Goal: Task Accomplishment & Management: Use online tool/utility

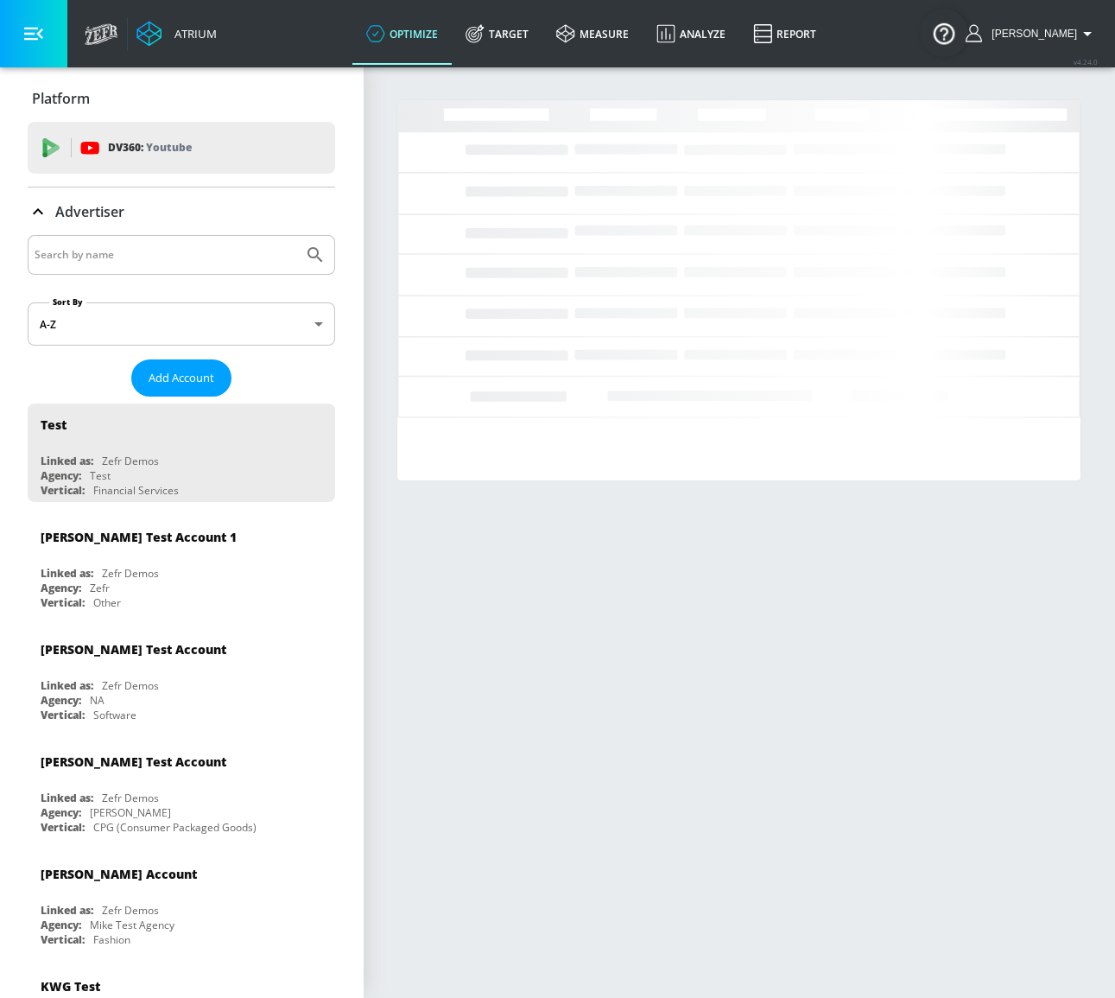
click at [193, 246] on input "Search by name" at bounding box center [166, 255] width 262 height 22
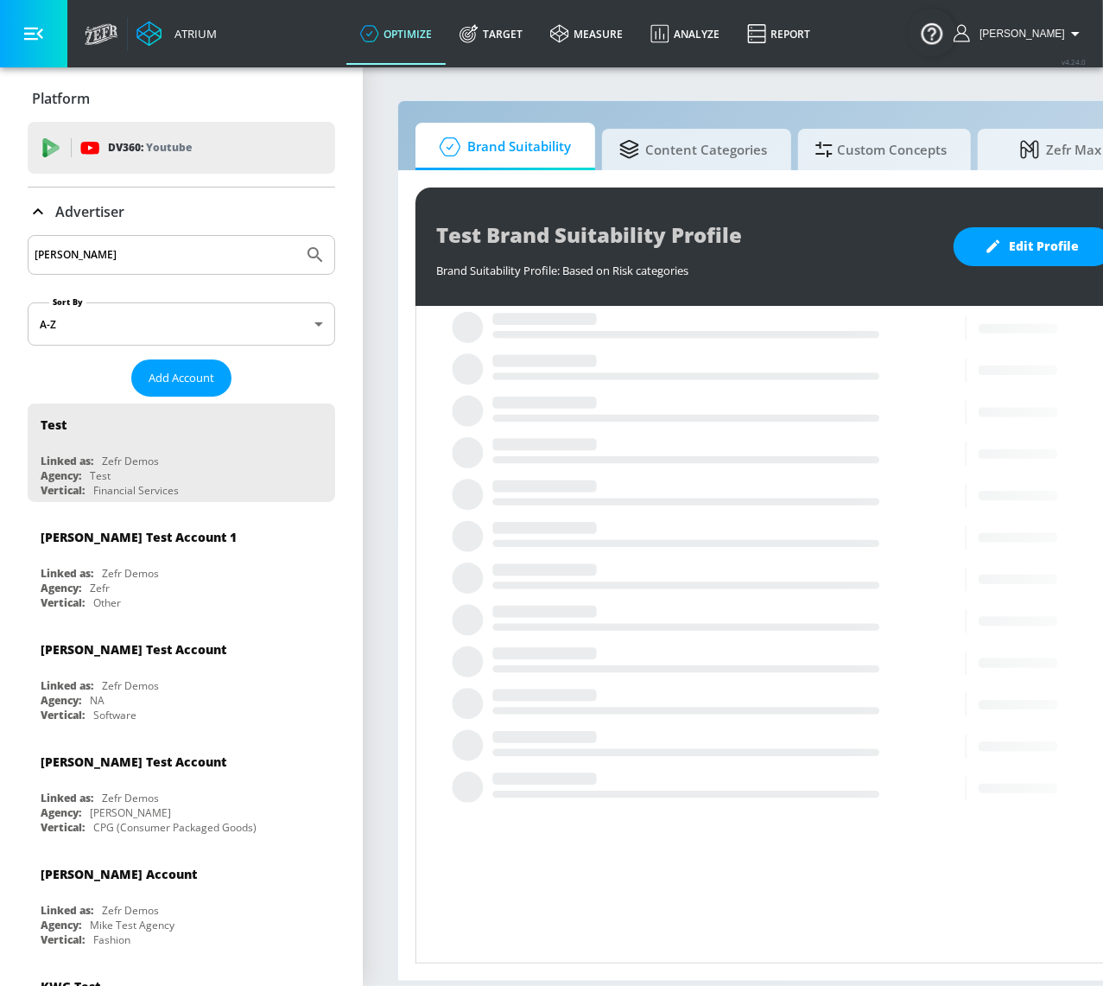
type input "[PERSON_NAME]"
click at [296, 236] on button "Submit Search" at bounding box center [315, 255] width 38 height 38
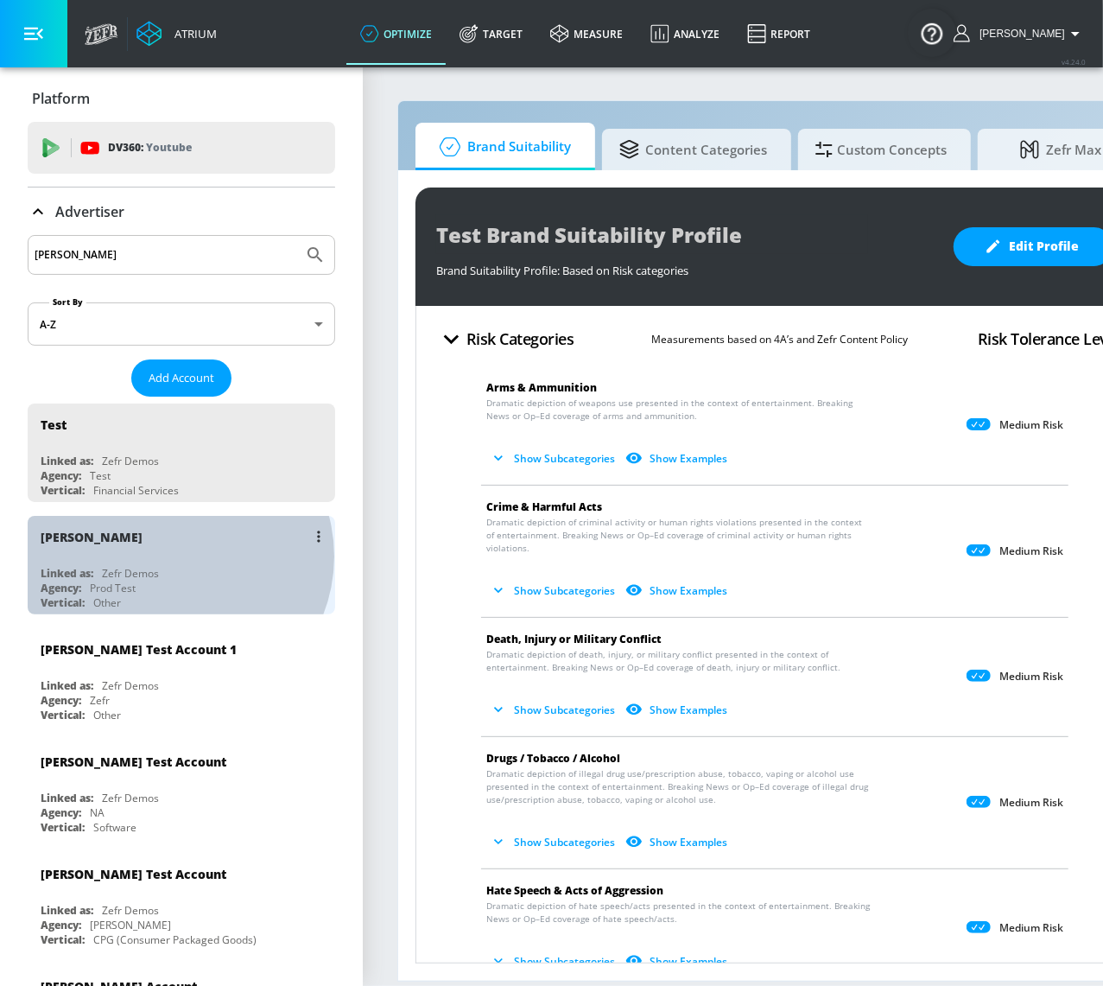
click at [174, 555] on div "Justin N Linked as: Zefr Demos Agency: Prod Test Vertical: Other" at bounding box center [182, 565] width 308 height 98
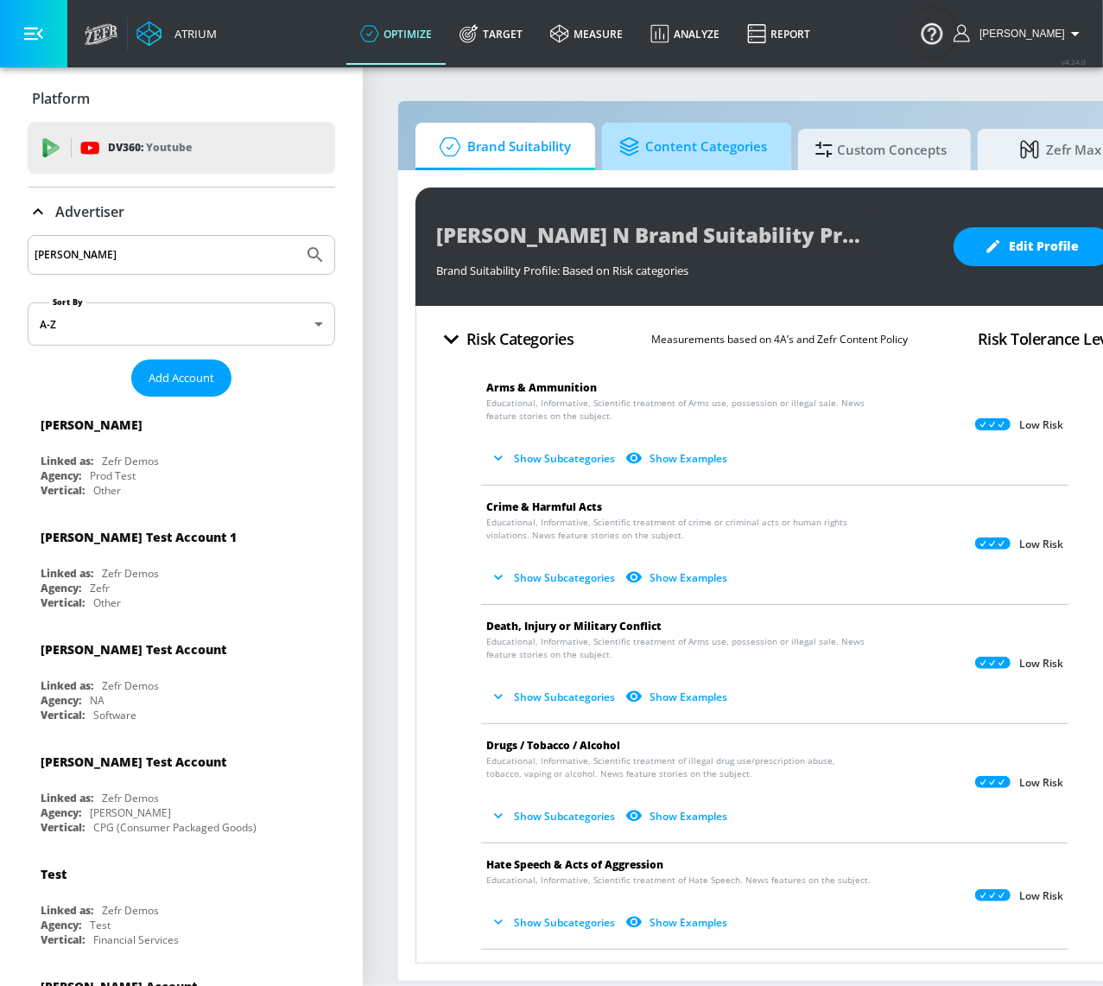
click at [757, 143] on span "Content Categories" at bounding box center [693, 146] width 148 height 41
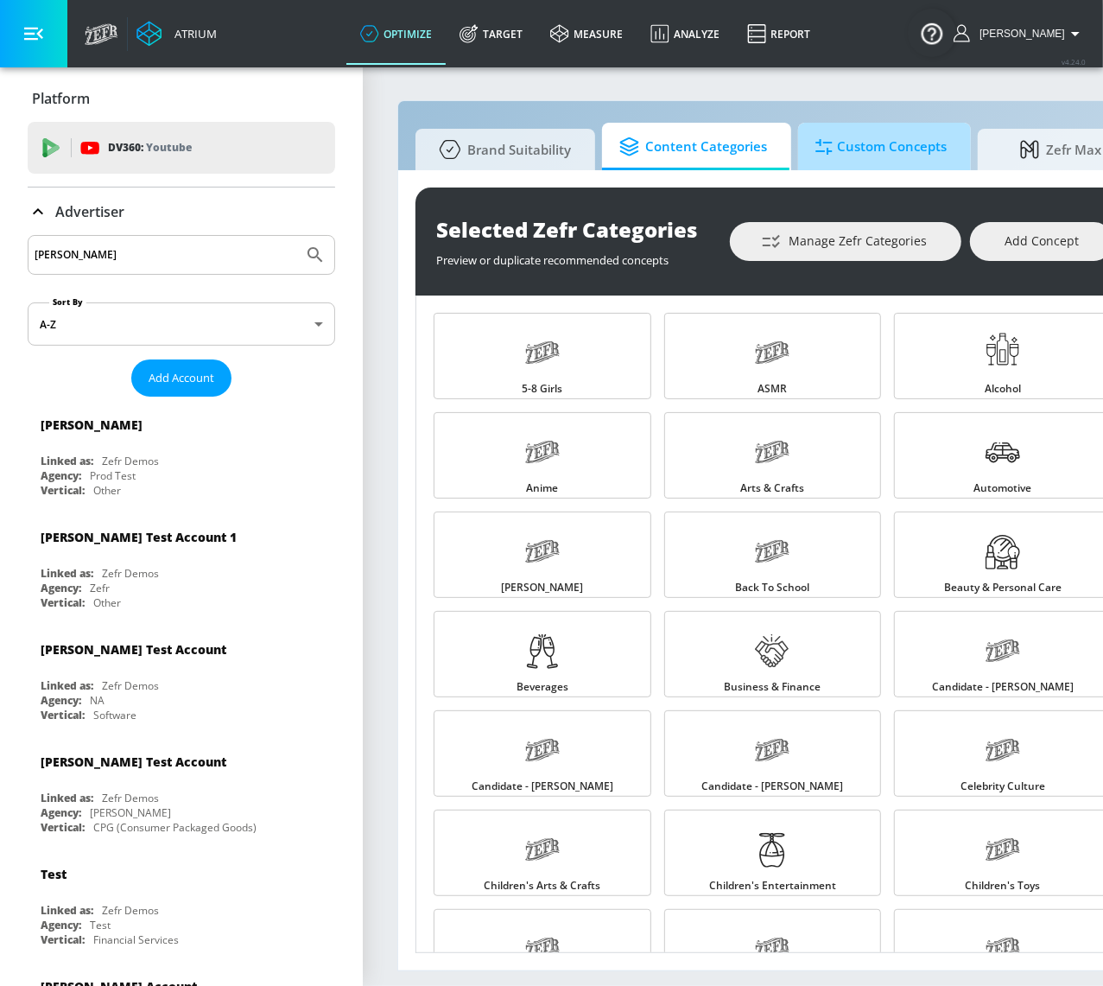
click at [908, 149] on span "Custom Concepts" at bounding box center [880, 146] width 131 height 41
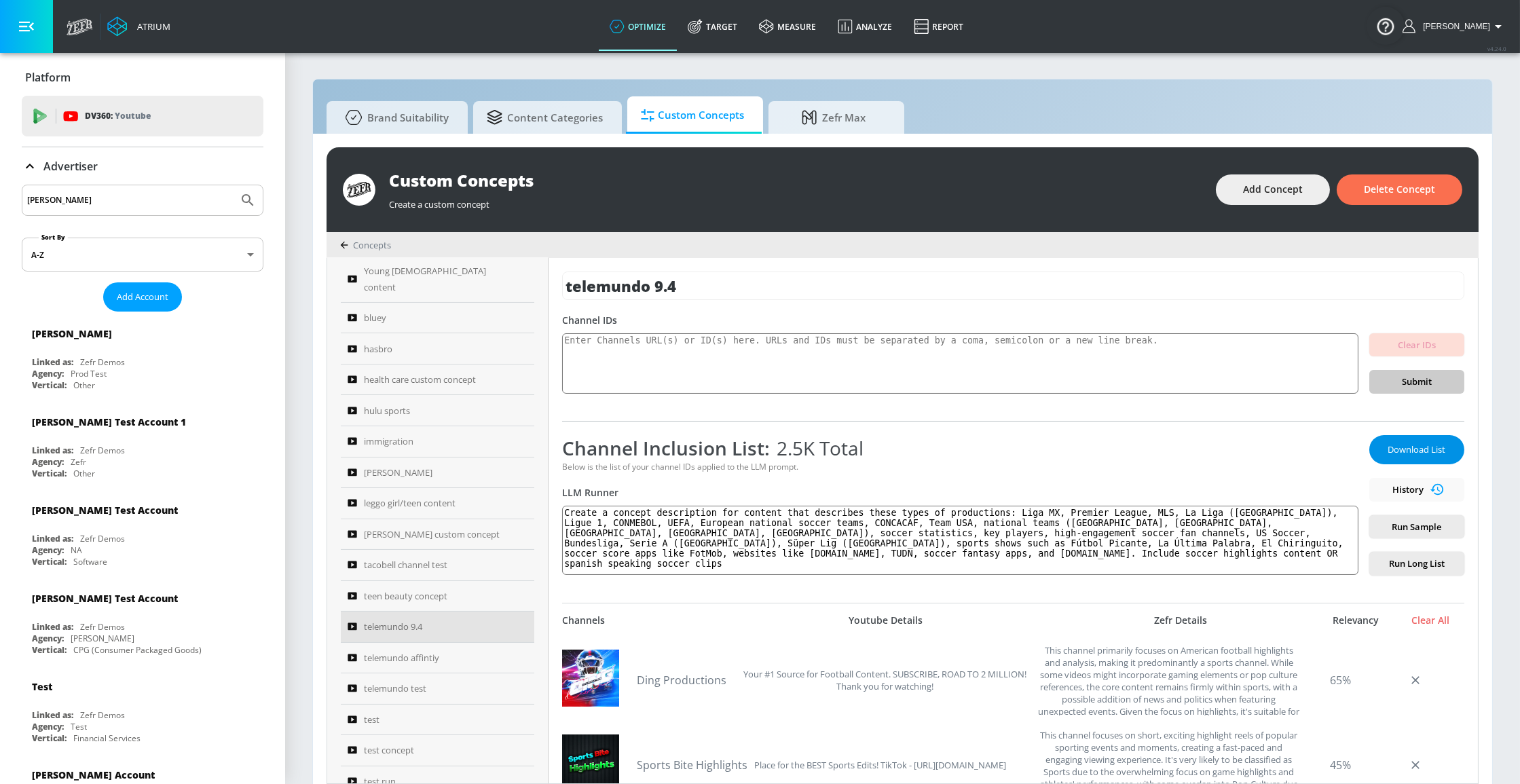
click at [866, 437] on button "Download List" at bounding box center [1416, 449] width 95 height 29
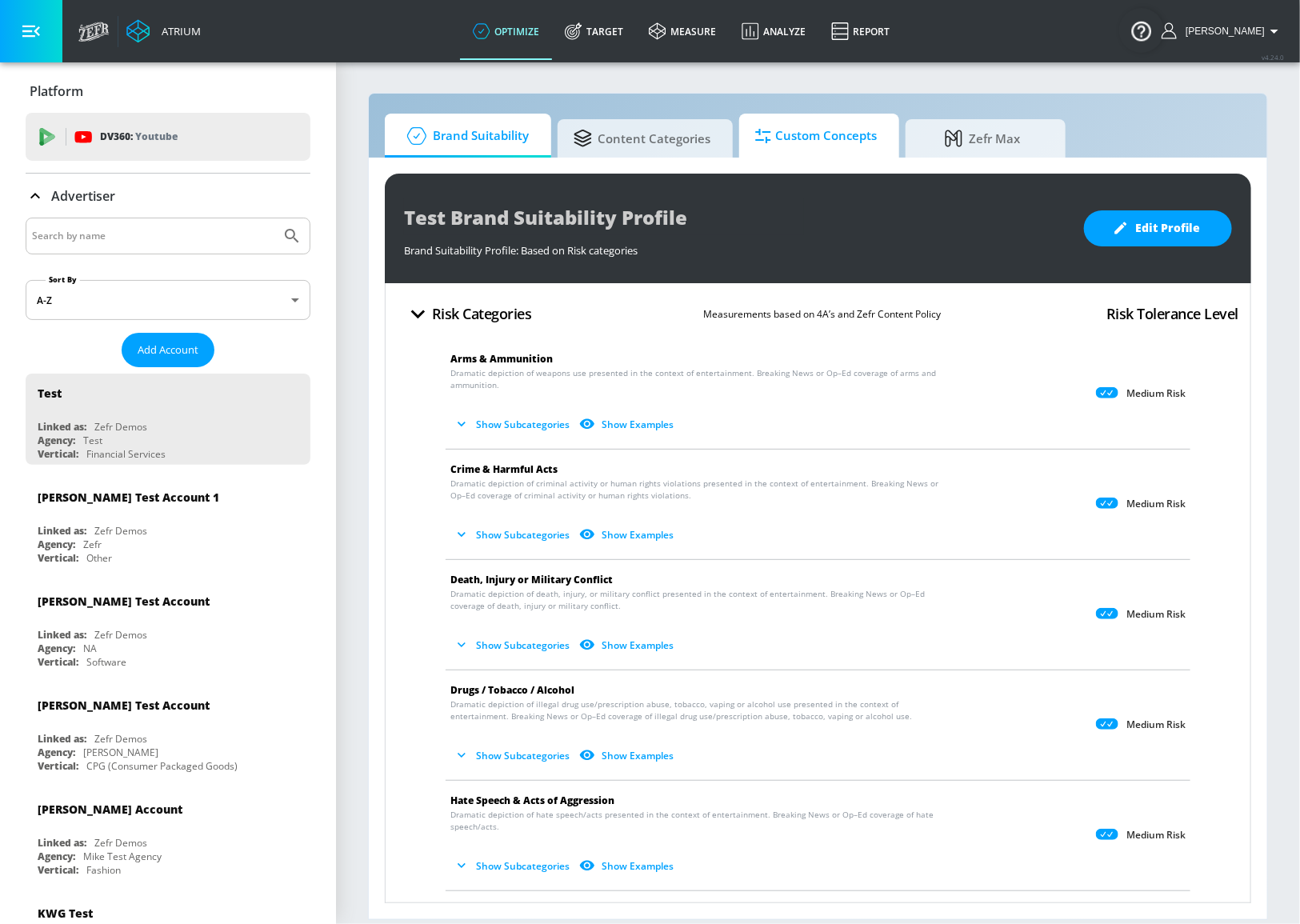
click at [817, 135] on span "Custom Concepts" at bounding box center [815, 135] width 121 height 38
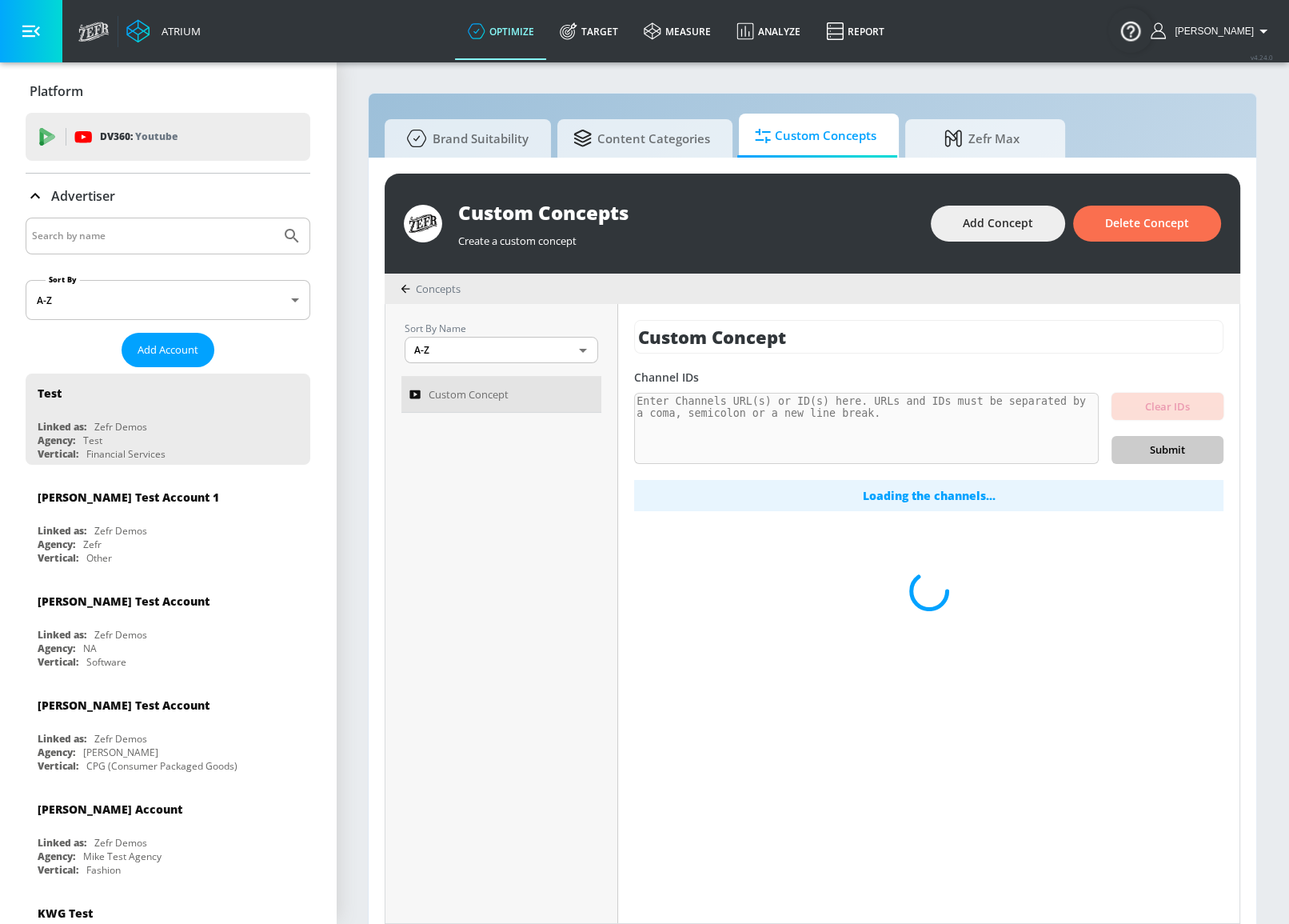
click at [183, 243] on input "Search by name" at bounding box center [154, 236] width 243 height 20
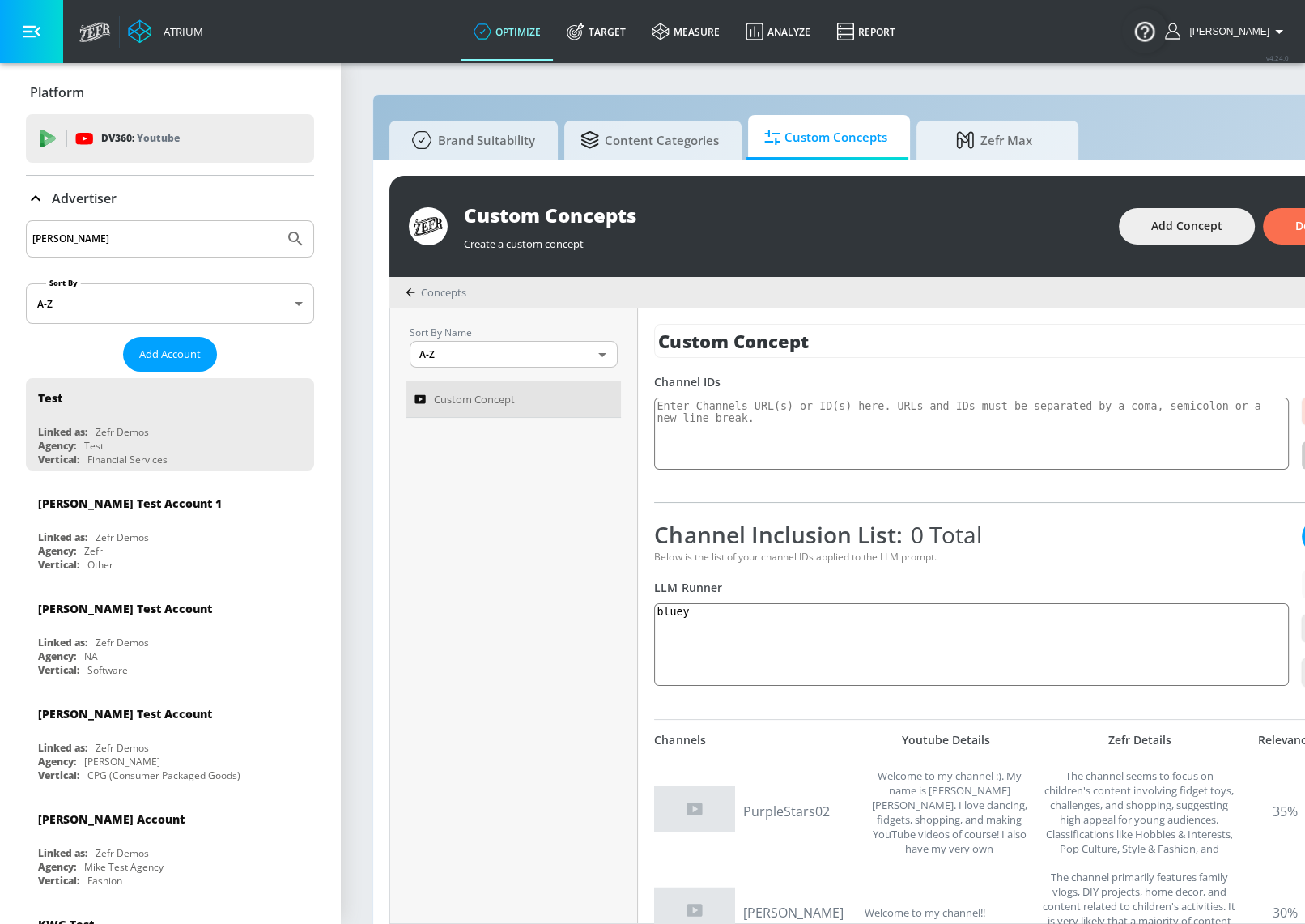
type input "[PERSON_NAME]"
click at [278, 221] on button "Submit Search" at bounding box center [295, 239] width 36 height 36
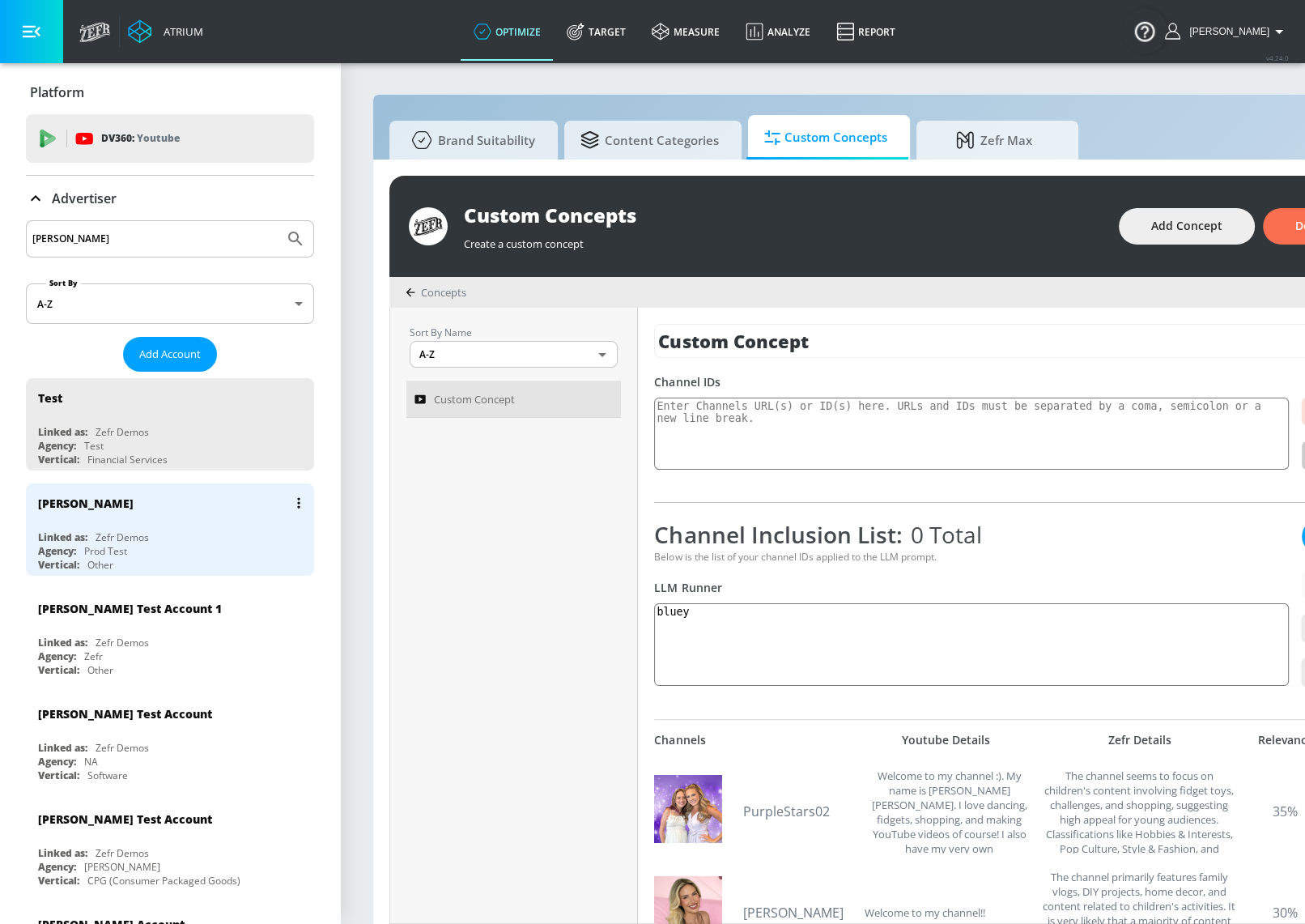
click at [152, 514] on div "[PERSON_NAME]" at bounding box center [174, 502] width 272 height 38
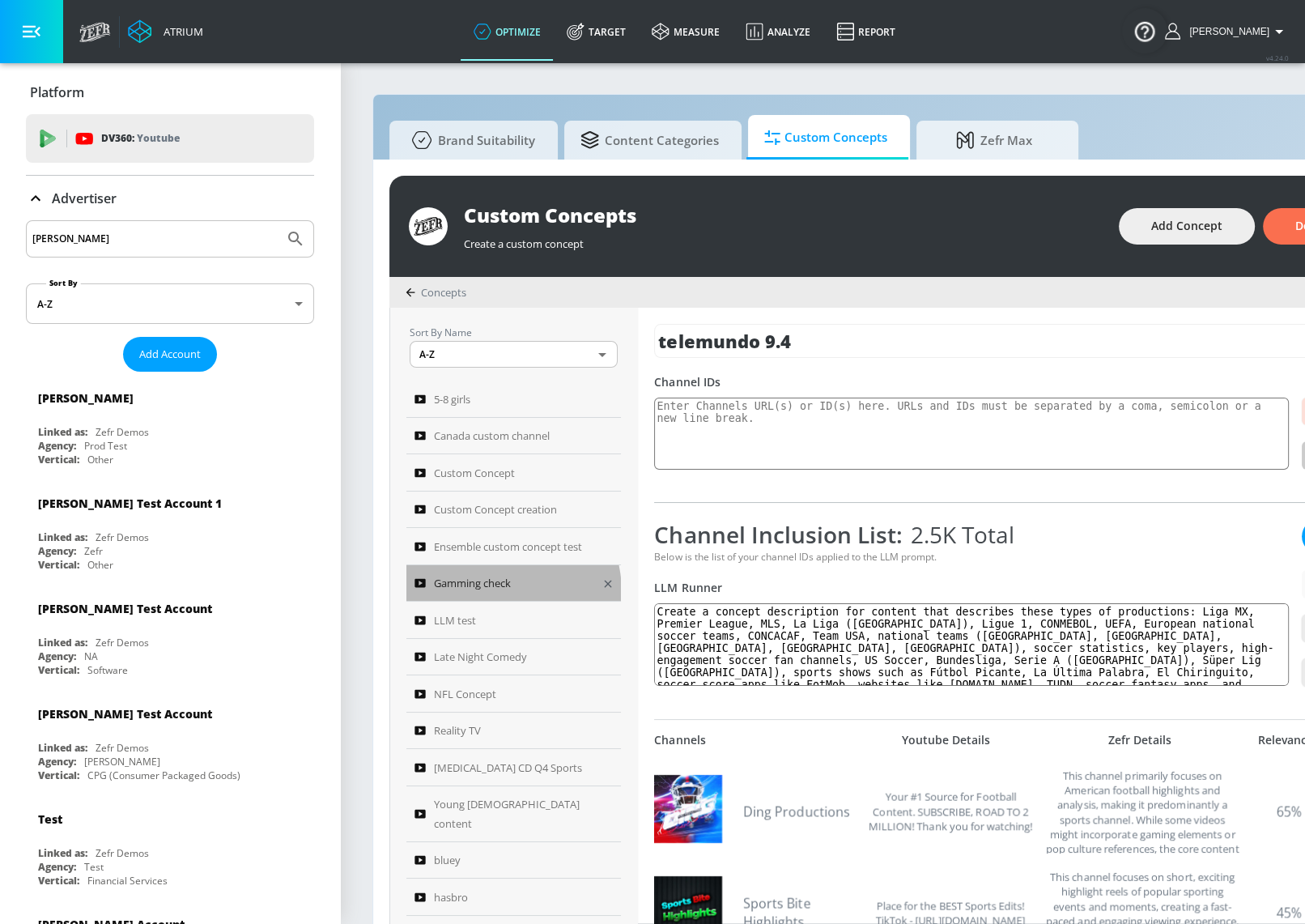
click at [488, 589] on link "Gamming check" at bounding box center [514, 584] width 215 height 37
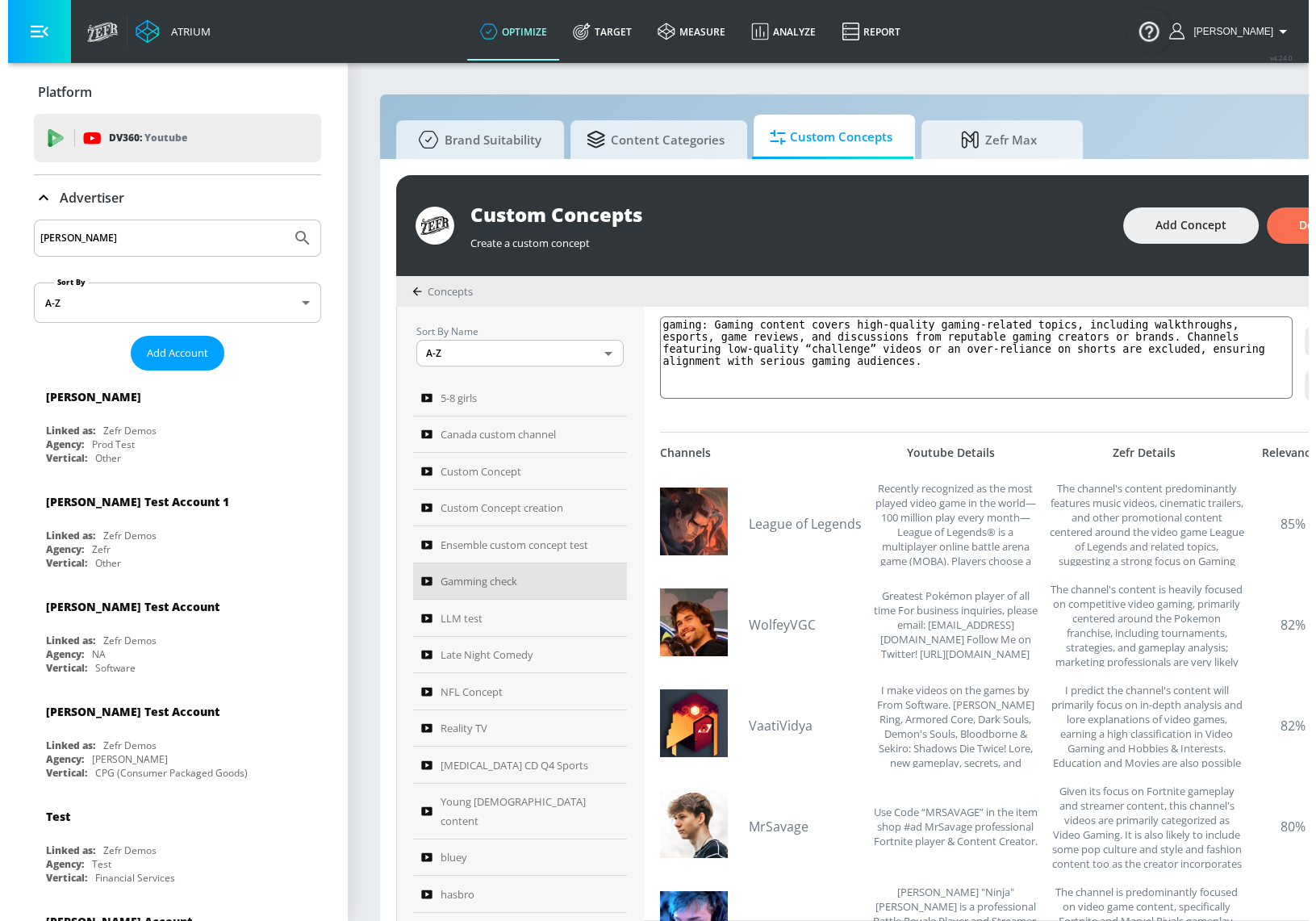
scroll to position [293, 0]
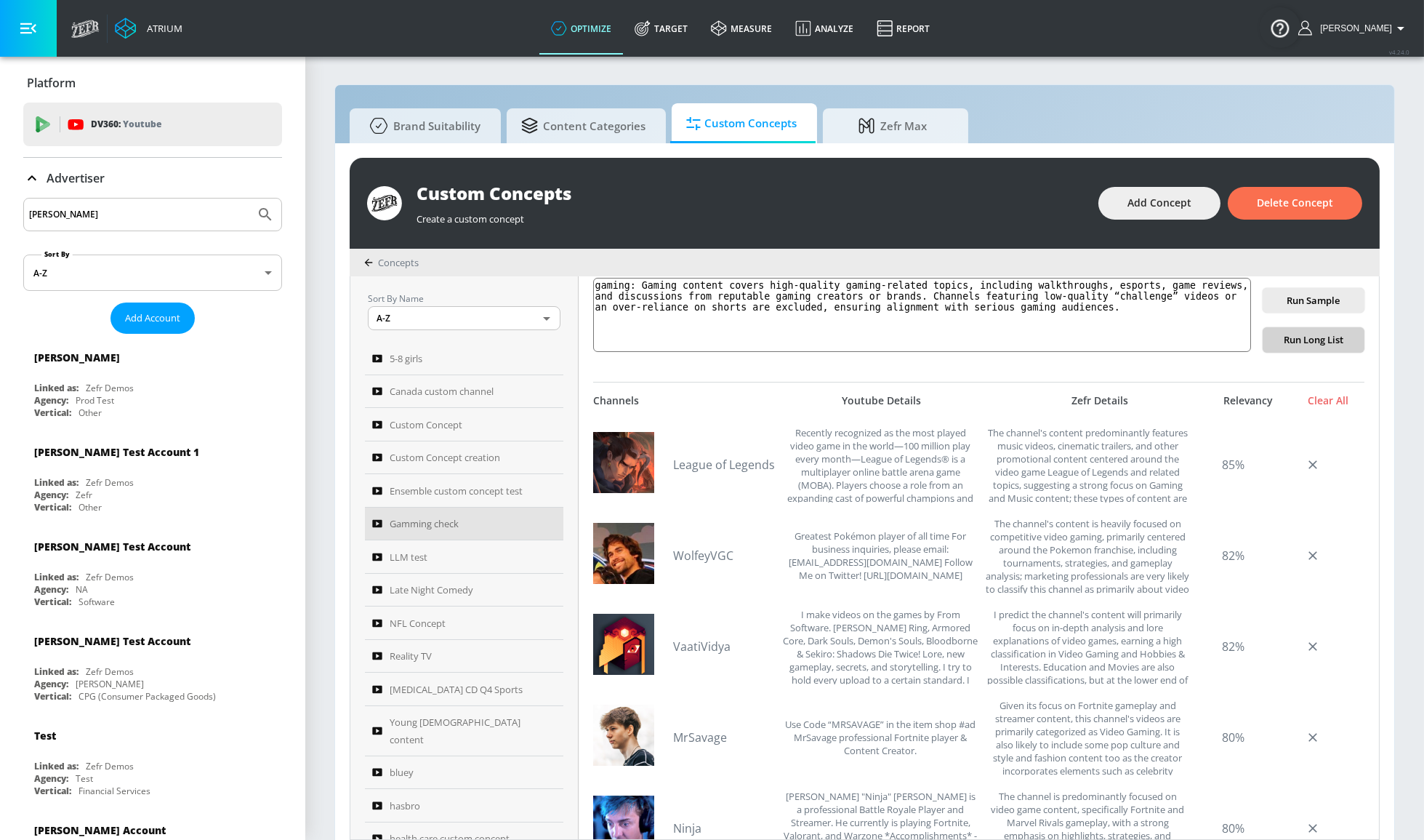
click at [1181, 340] on span "Run Long List" at bounding box center [1313, 340] width 78 height 17
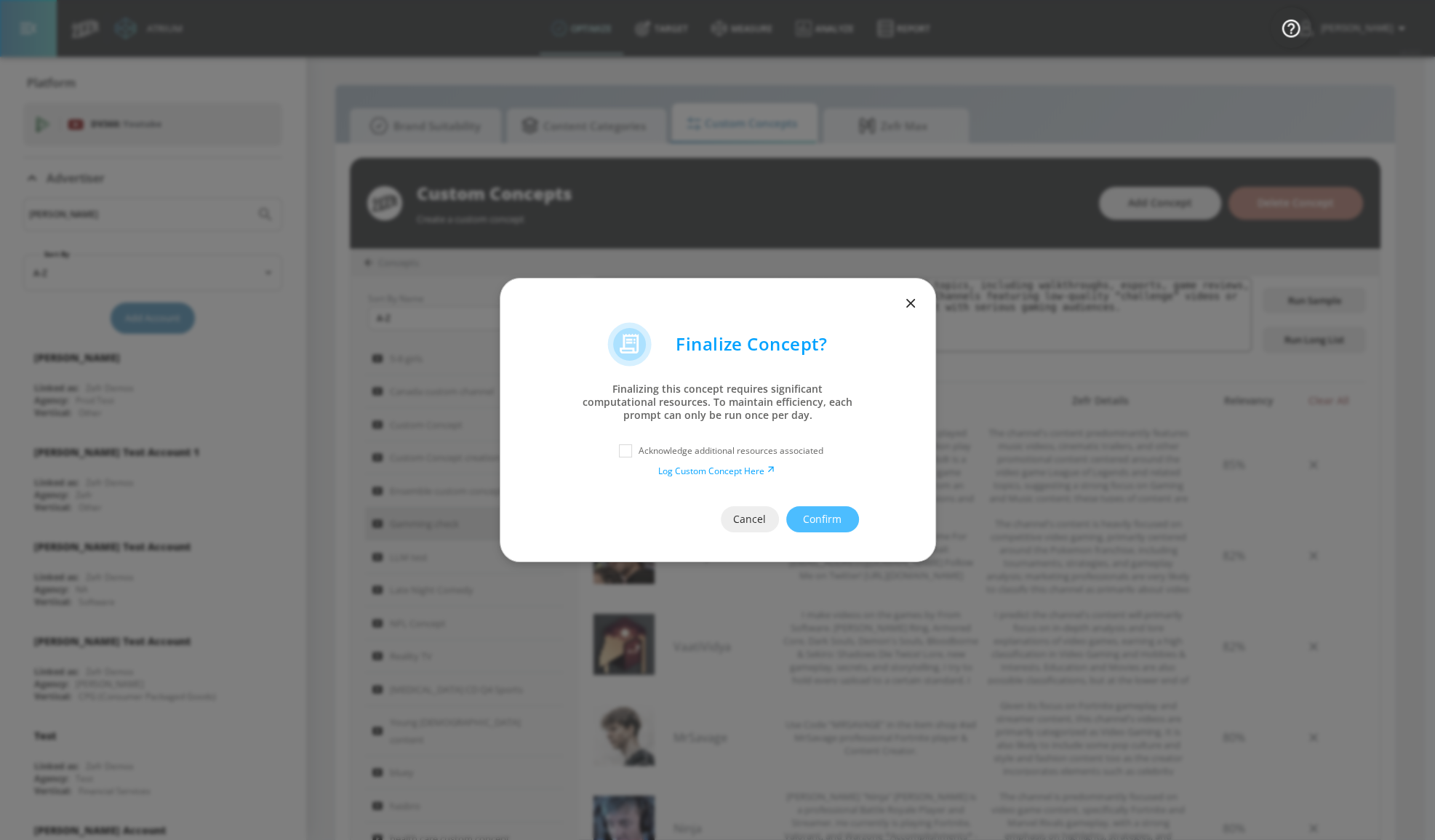
click at [730, 449] on p "Acknowledge additional resources associated" at bounding box center [730, 451] width 184 height 13
click at [668, 444] on div "Acknowledge additional resources associated" at bounding box center [718, 450] width 376 height 26
click at [632, 451] on input "checkbox" at bounding box center [625, 450] width 26 height 26
checkbox input "true"
click at [905, 301] on icon "button" at bounding box center [910, 303] width 16 height 16
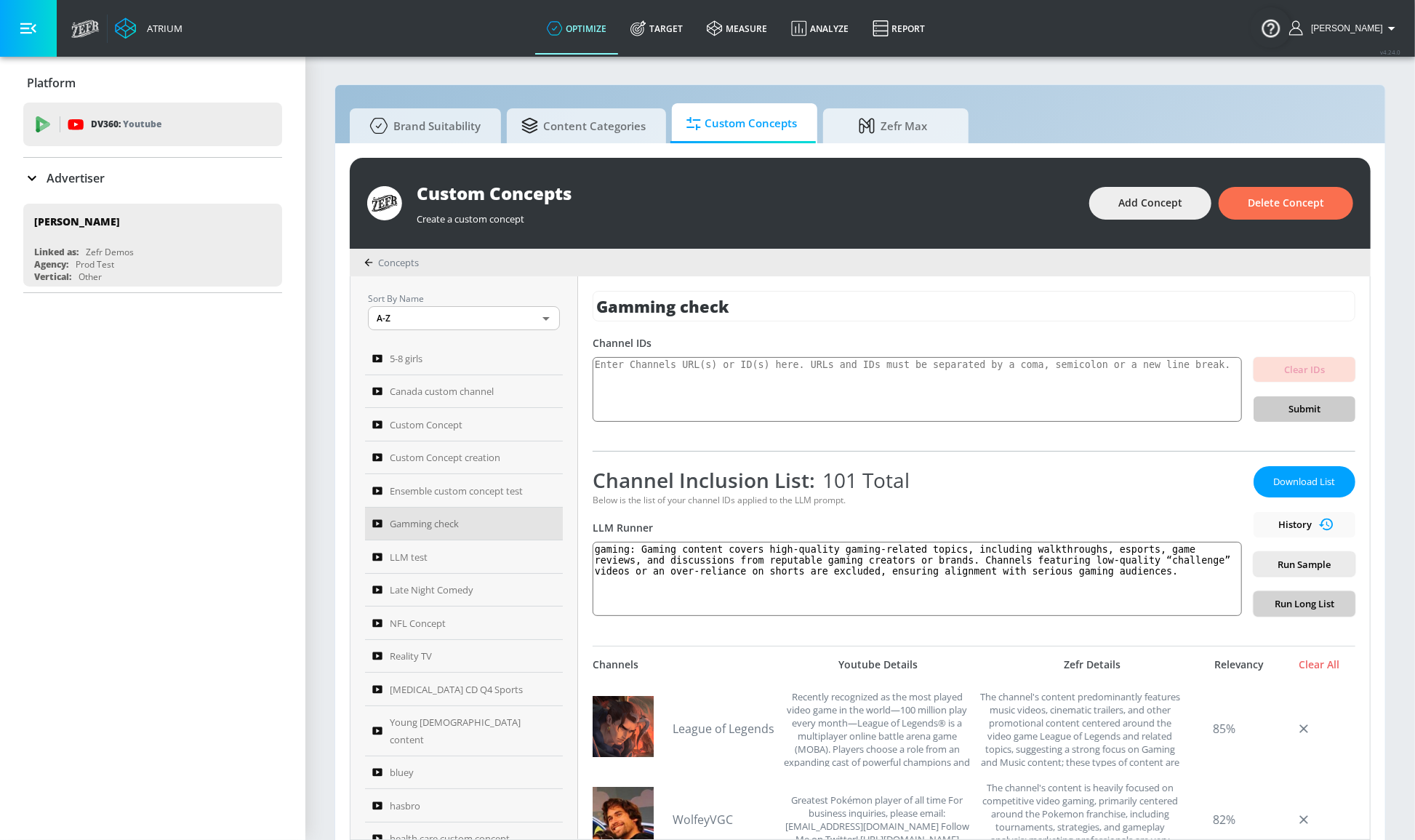
click at [1195, 604] on span "Run Long List" at bounding box center [1304, 603] width 78 height 17
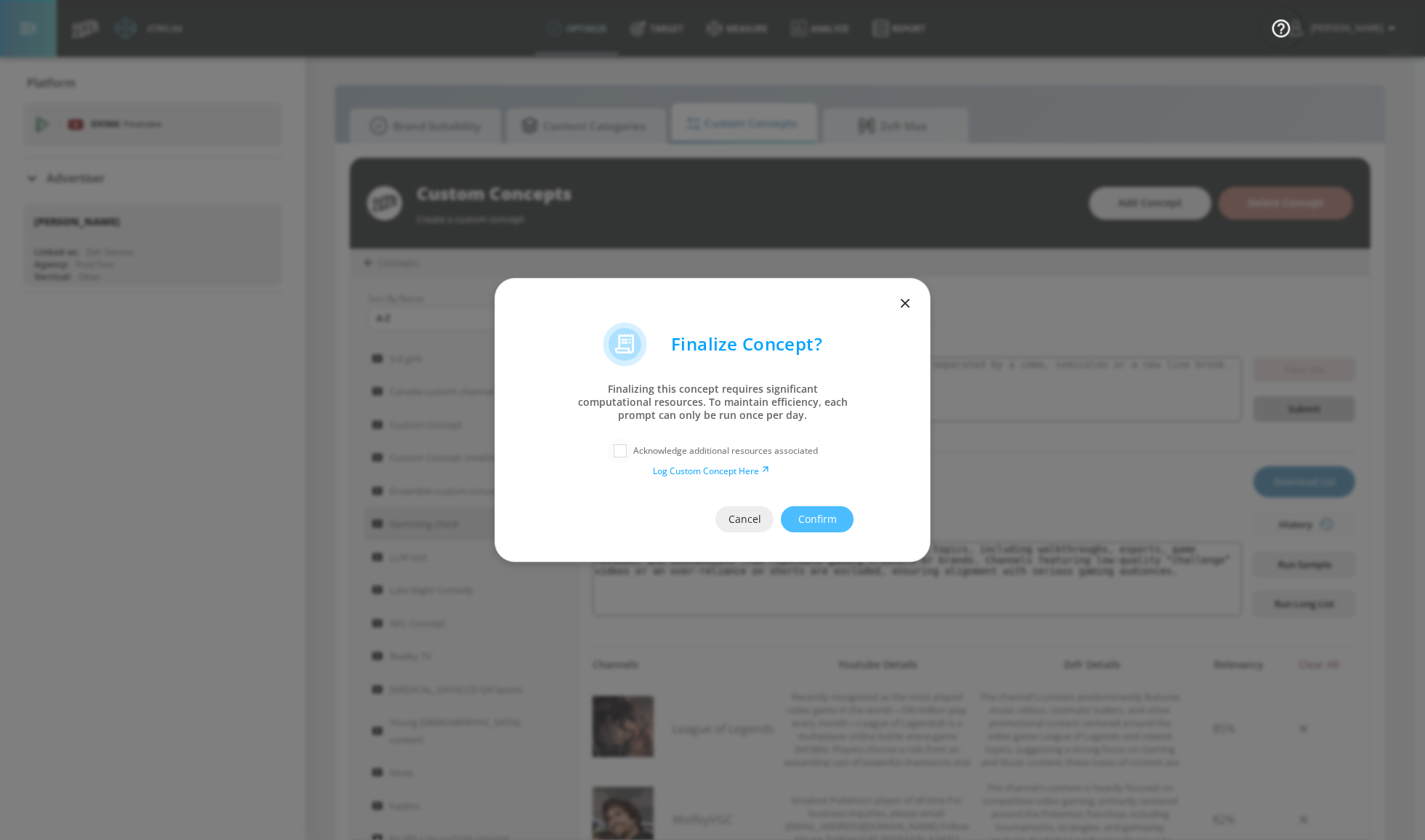
click at [626, 451] on input "checkbox" at bounding box center [619, 450] width 26 height 26
click at [627, 449] on input "checkbox" at bounding box center [619, 450] width 26 height 26
checkbox input "false"
click at [906, 303] on icon "button" at bounding box center [905, 303] width 8 height 8
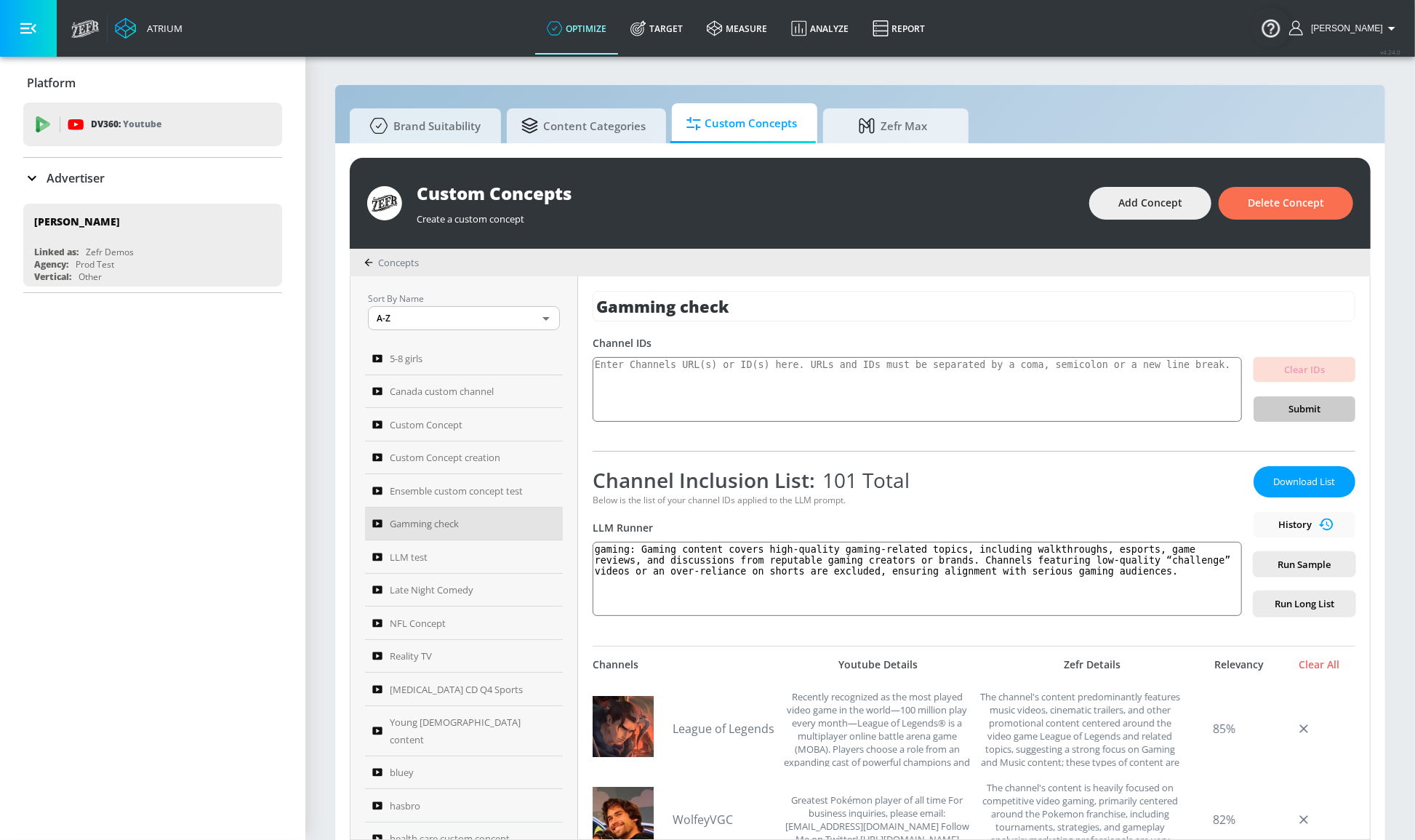
click at [1108, 338] on div "Channel IDs" at bounding box center [974, 343] width 763 height 13
click at [1195, 602] on span "Run Long List" at bounding box center [1304, 603] width 78 height 17
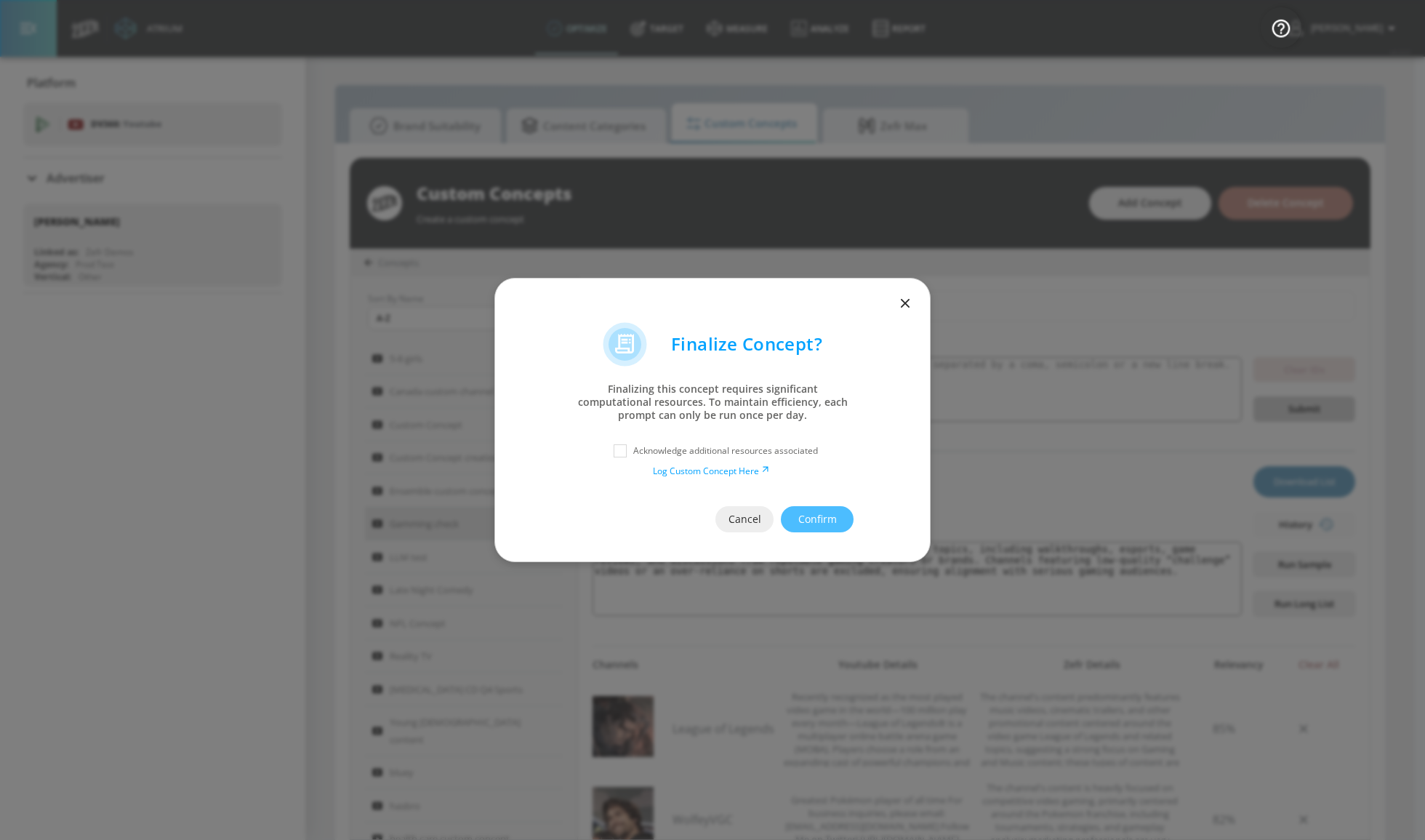
click at [909, 307] on icon "button" at bounding box center [905, 303] width 8 height 8
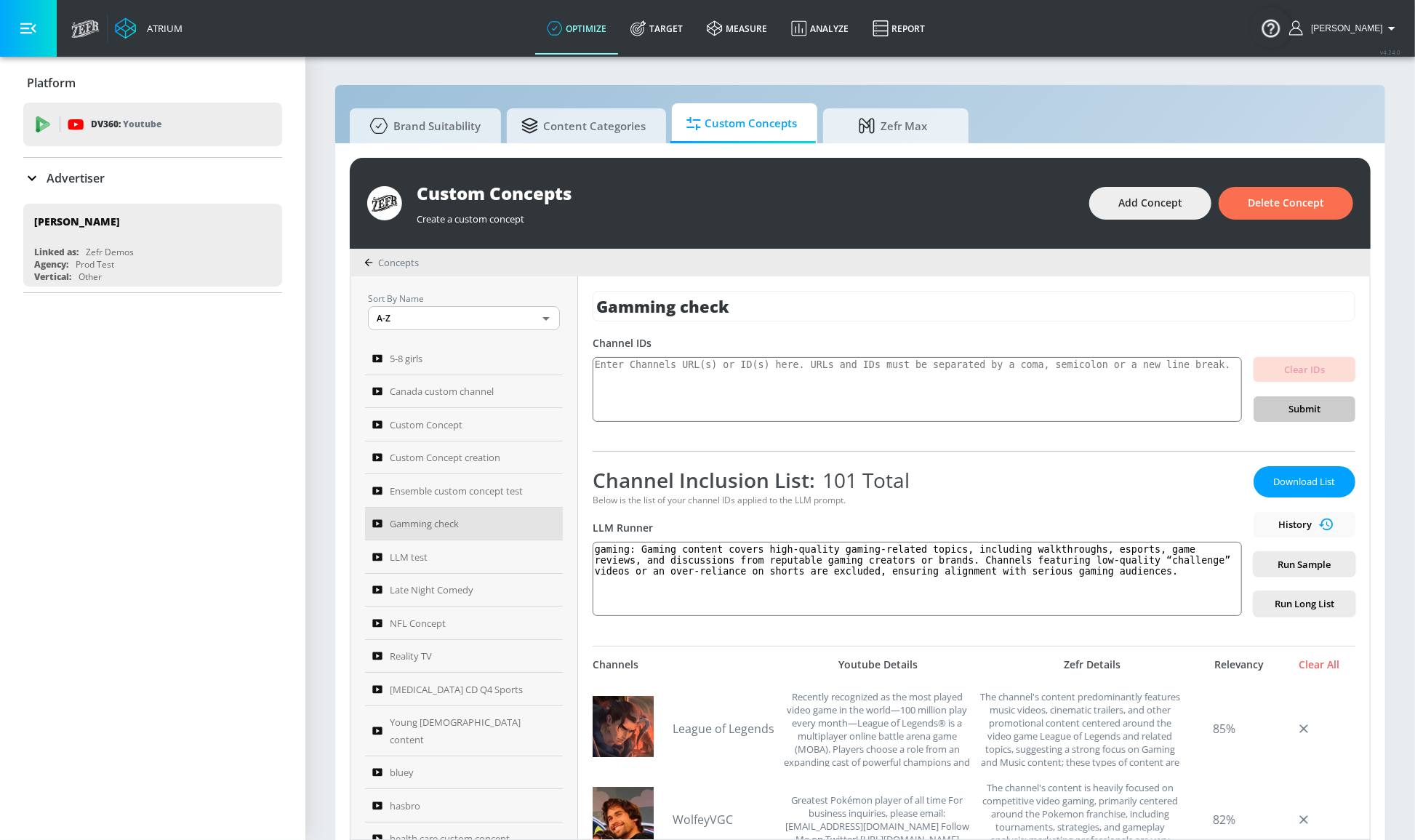
click at [458, 90] on div "Brand Suitability Content Categories Custom Concepts Zefr Max Custom Concepts C…" at bounding box center [859, 470] width 1051 height 771
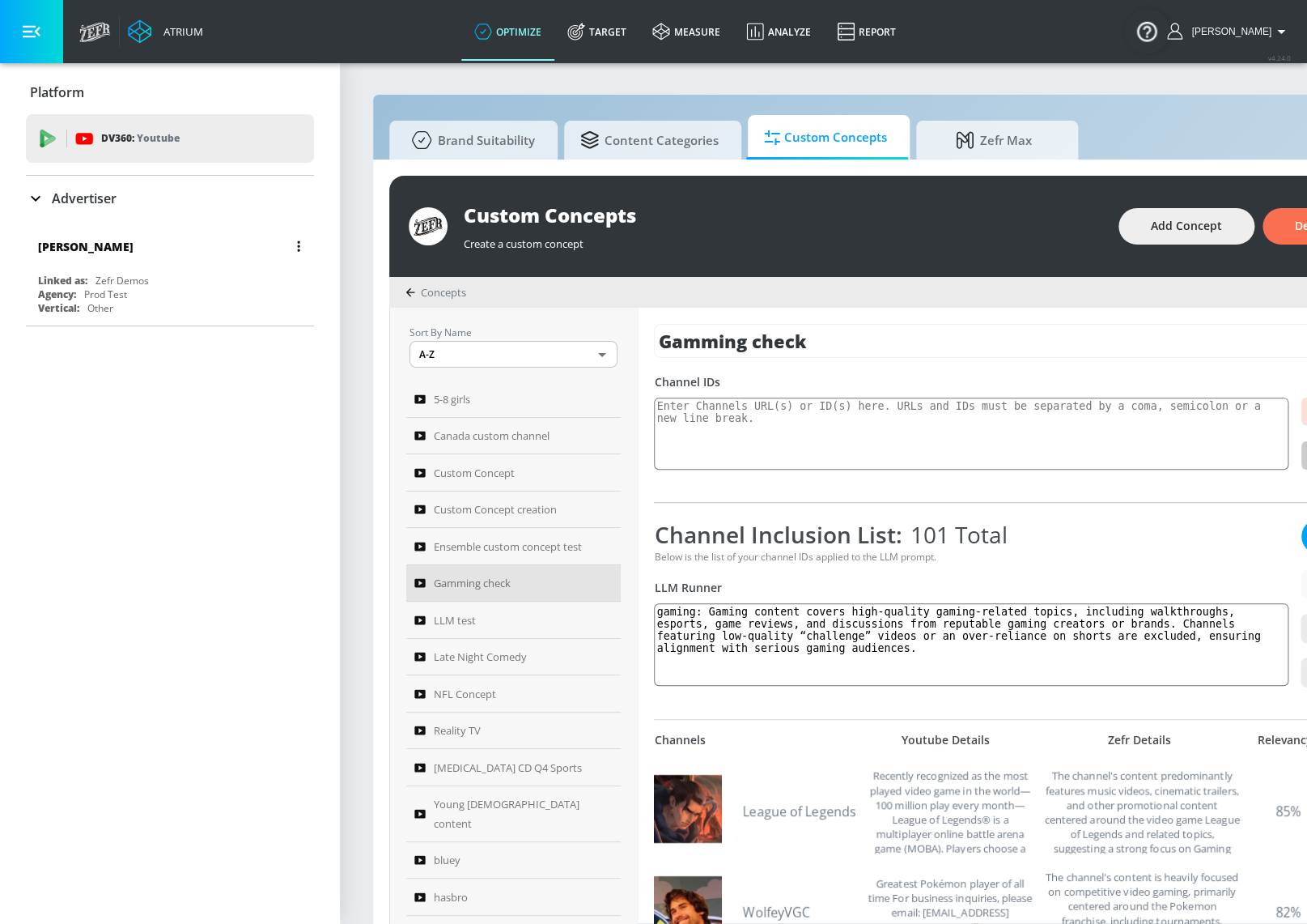
click at [181, 280] on div "Linked as: Zefr Demos" at bounding box center [174, 280] width 272 height 14
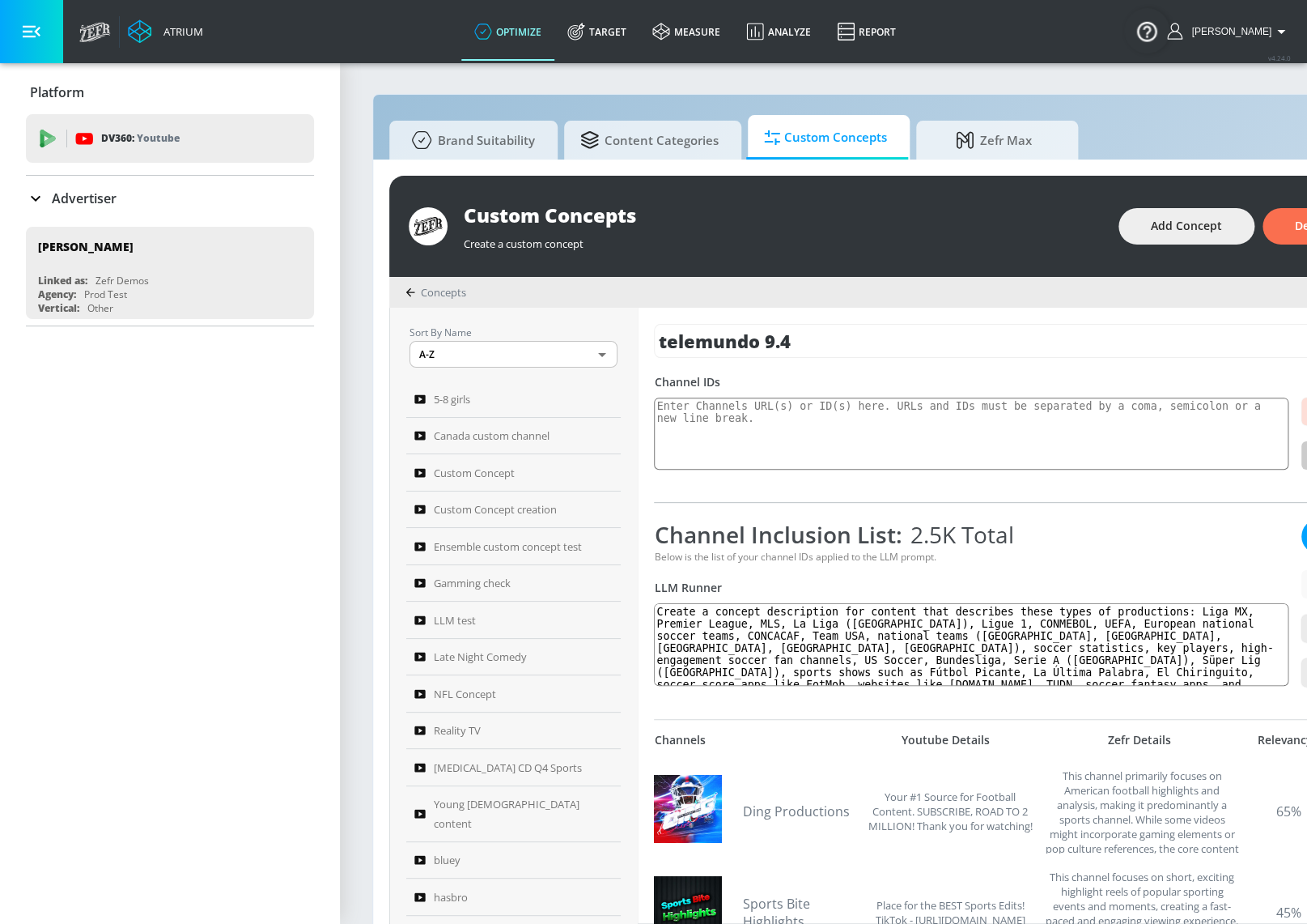
scroll to position [0, 196]
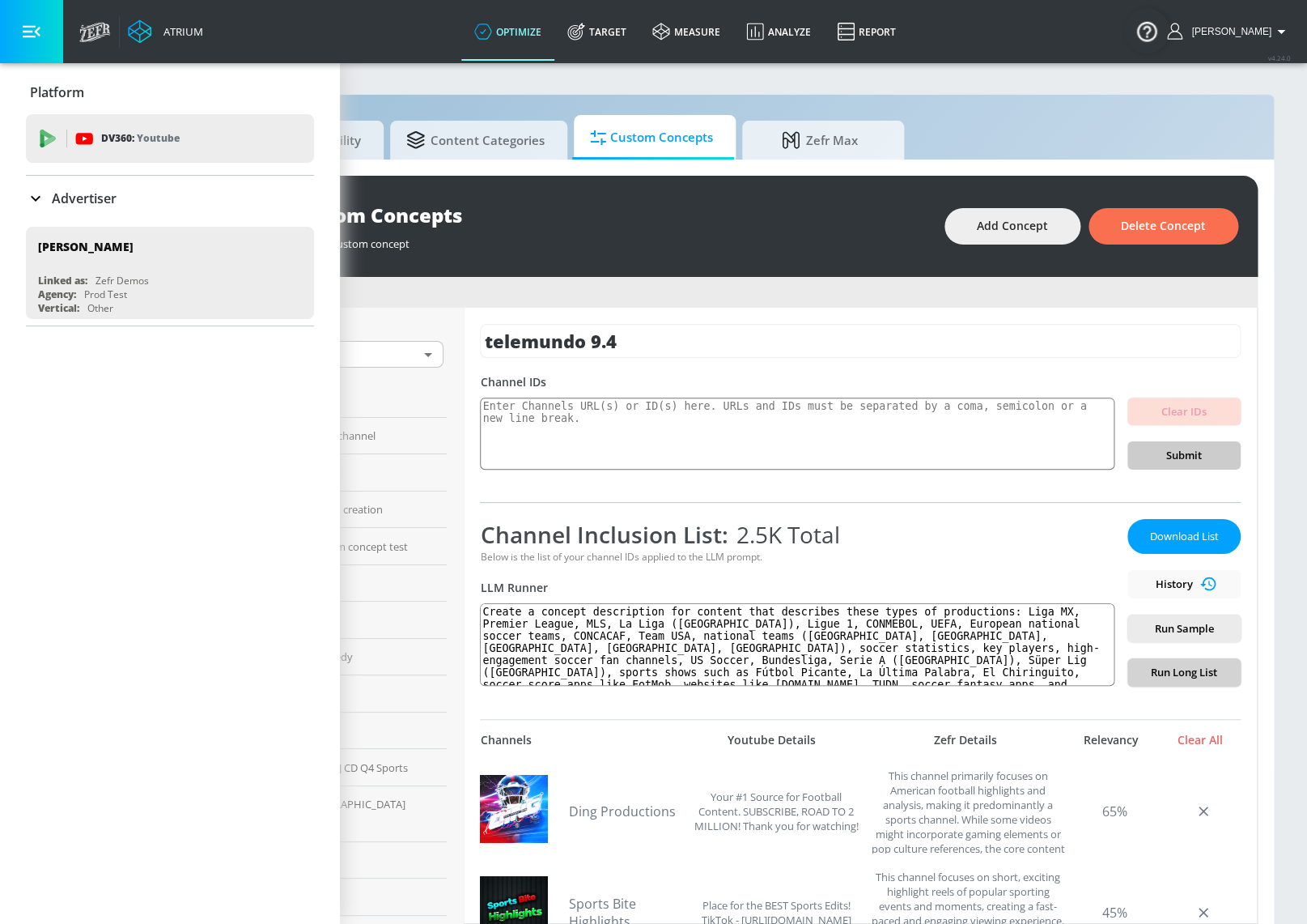
click at [1191, 668] on span "Run Long List" at bounding box center [1183, 672] width 87 height 19
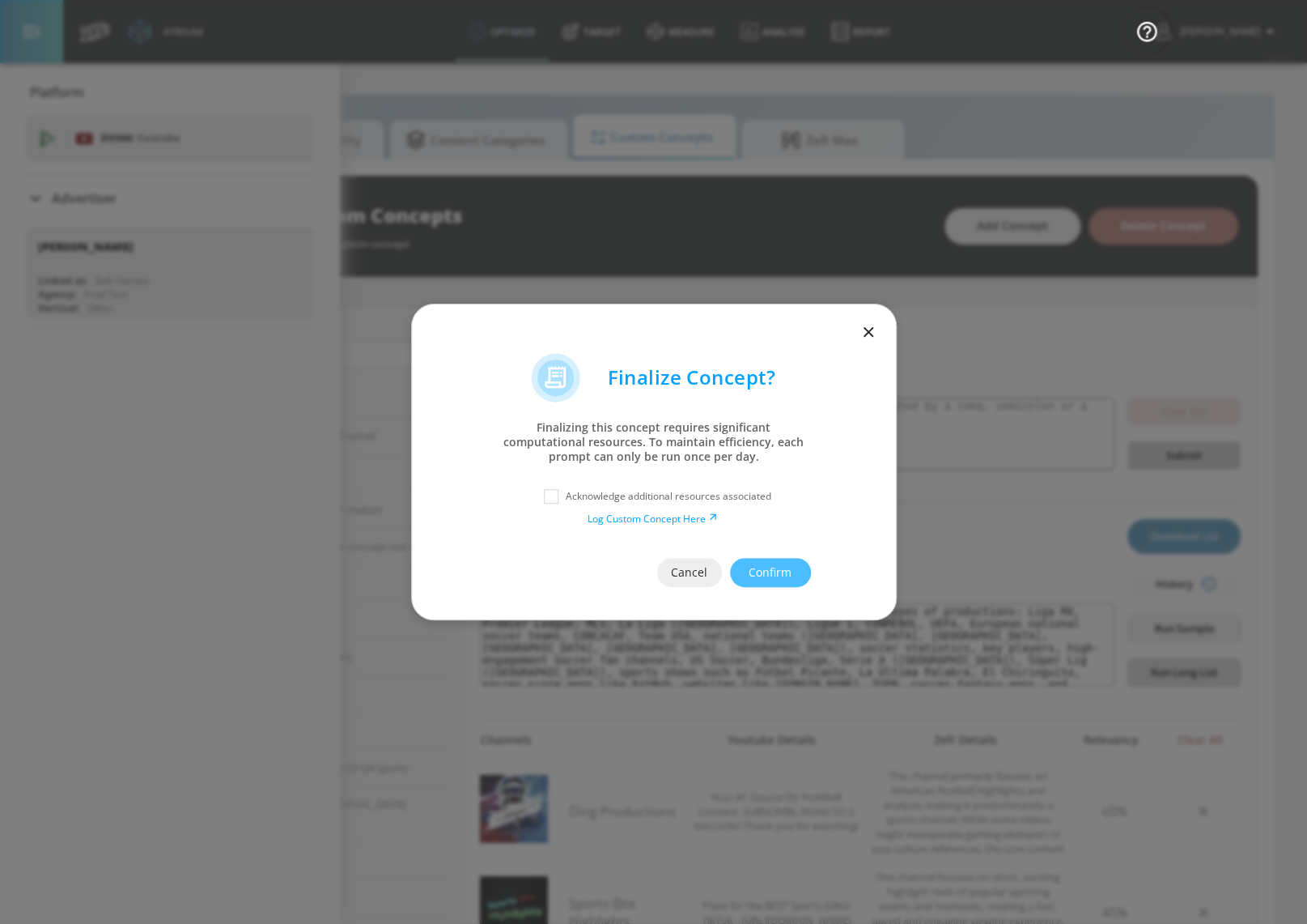
scroll to position [0, 186]
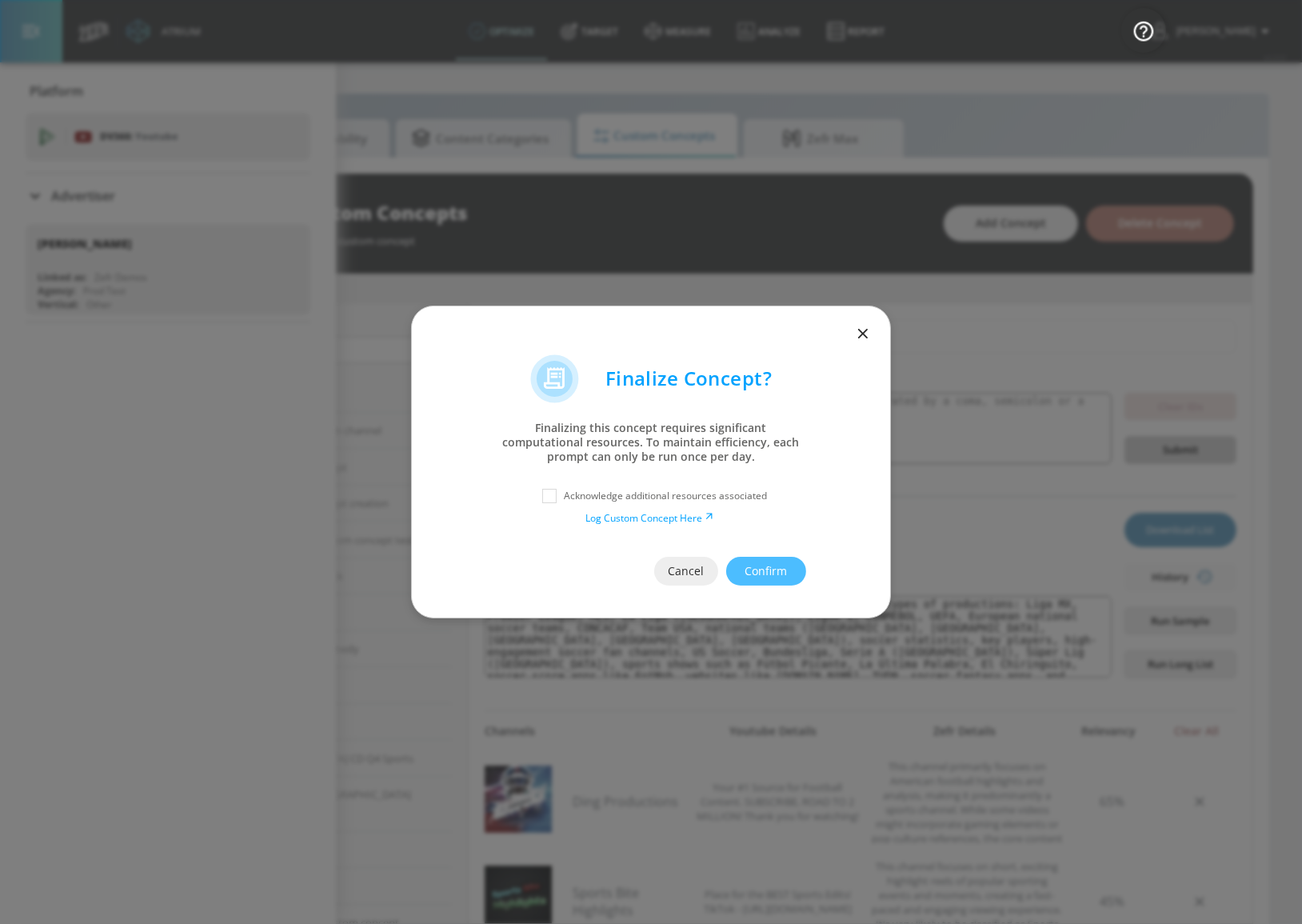
click at [864, 332] on icon "button" at bounding box center [863, 333] width 9 height 9
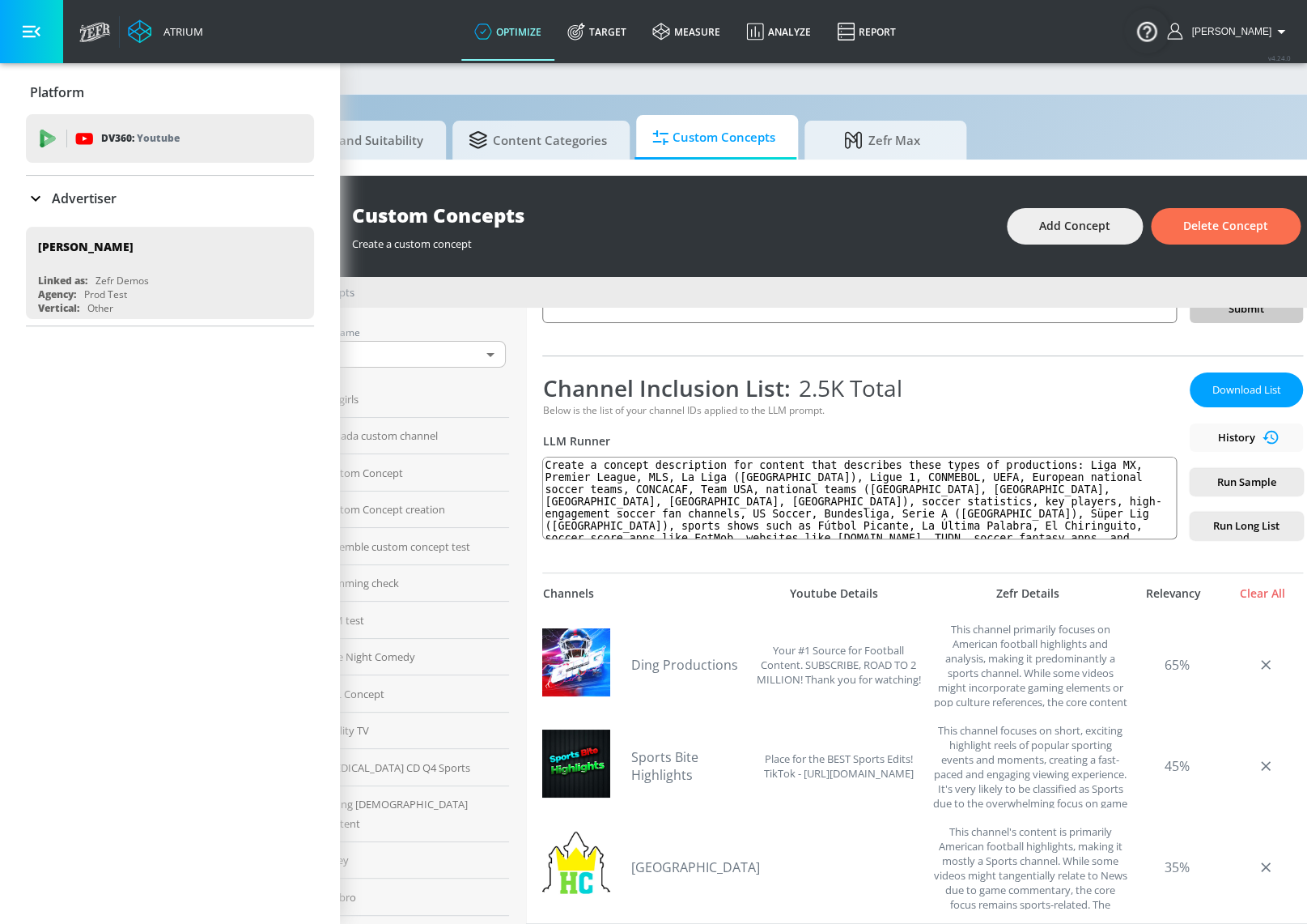
scroll to position [0, 196]
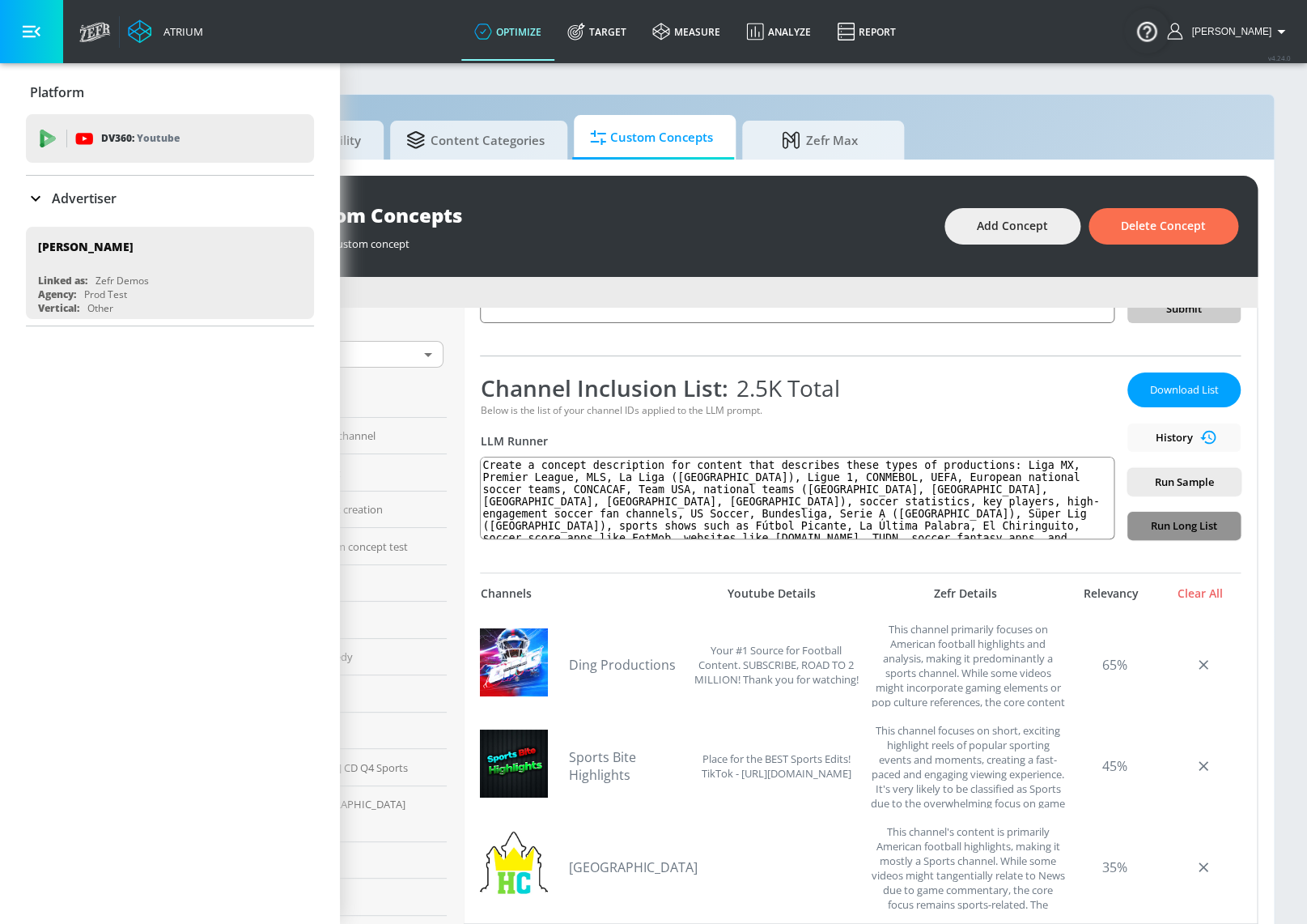
click at [1169, 531] on span "Run Long List" at bounding box center [1183, 526] width 87 height 19
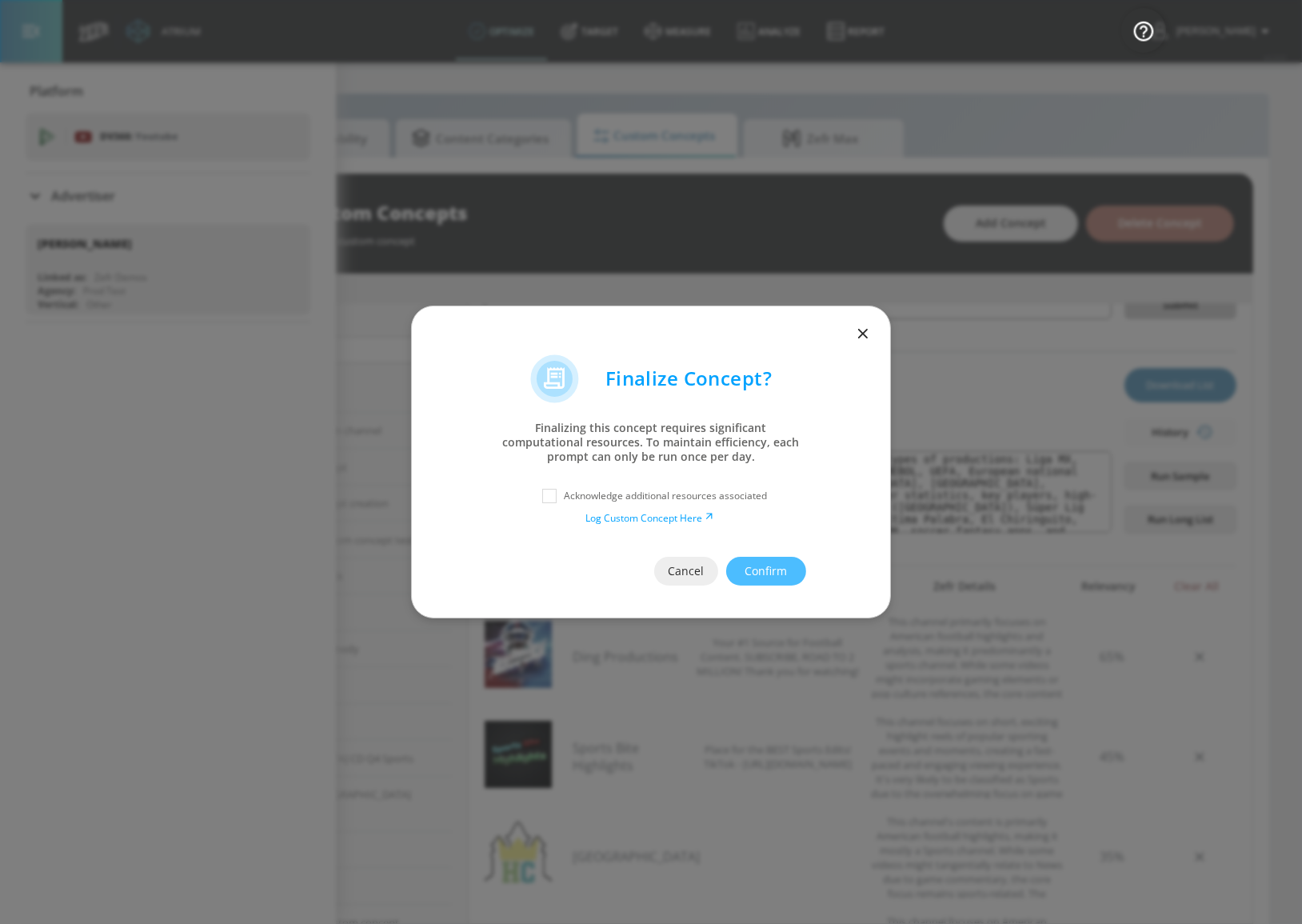
click at [850, 337] on div at bounding box center [651, 331] width 479 height 48
click at [856, 334] on icon "button" at bounding box center [863, 333] width 18 height 18
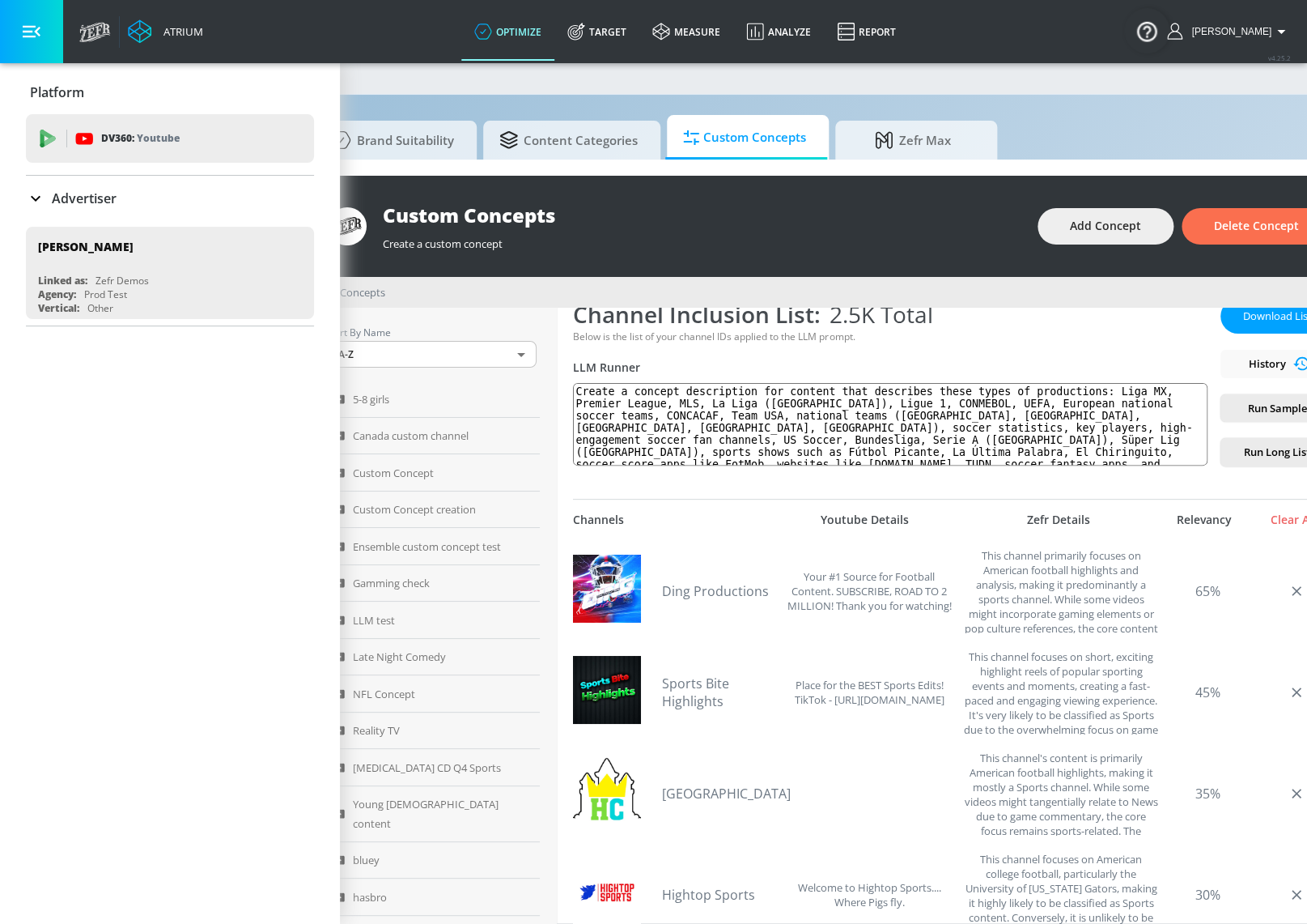
scroll to position [0, 196]
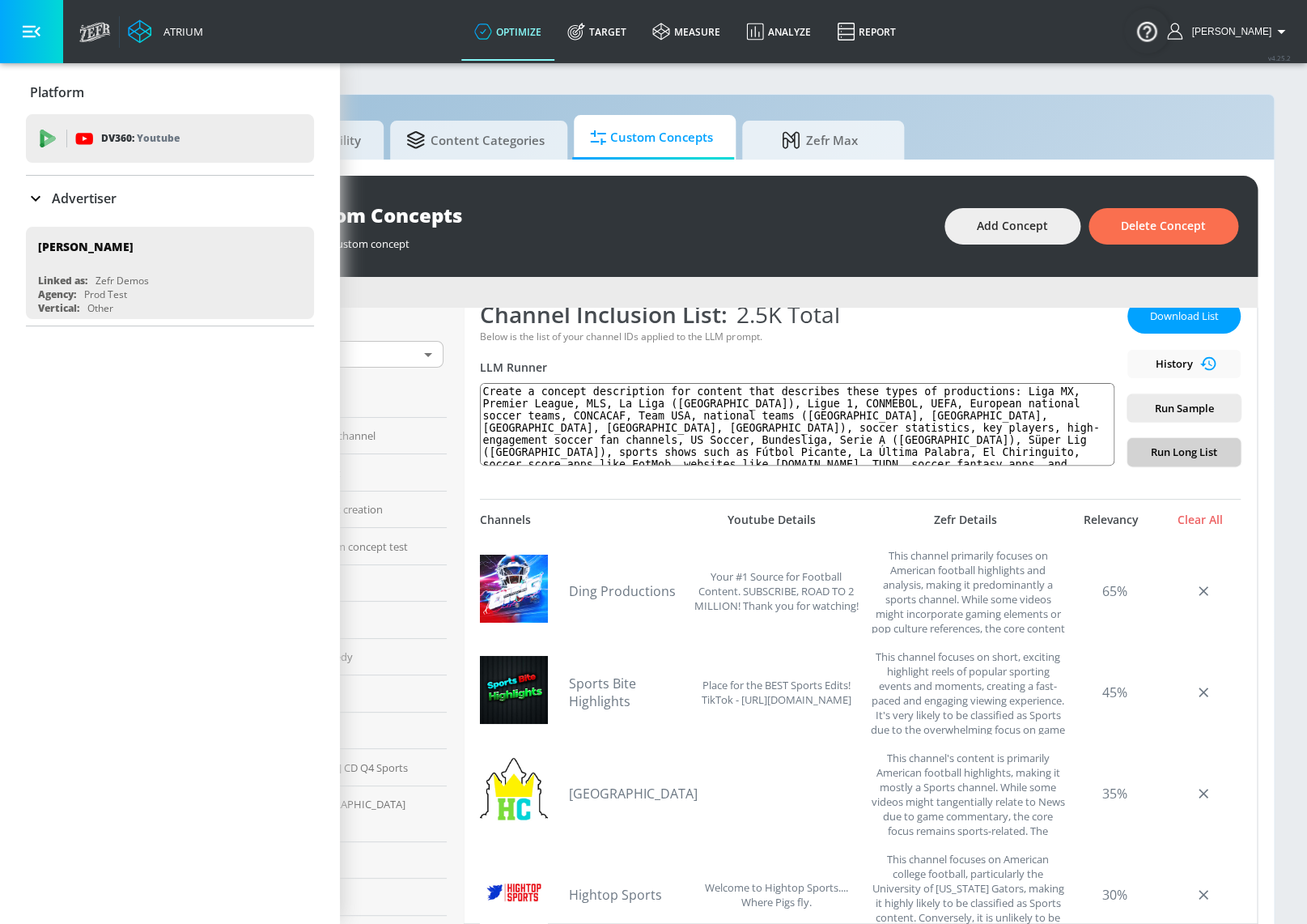
click at [1174, 462] on button "Run Long List" at bounding box center [1183, 452] width 113 height 28
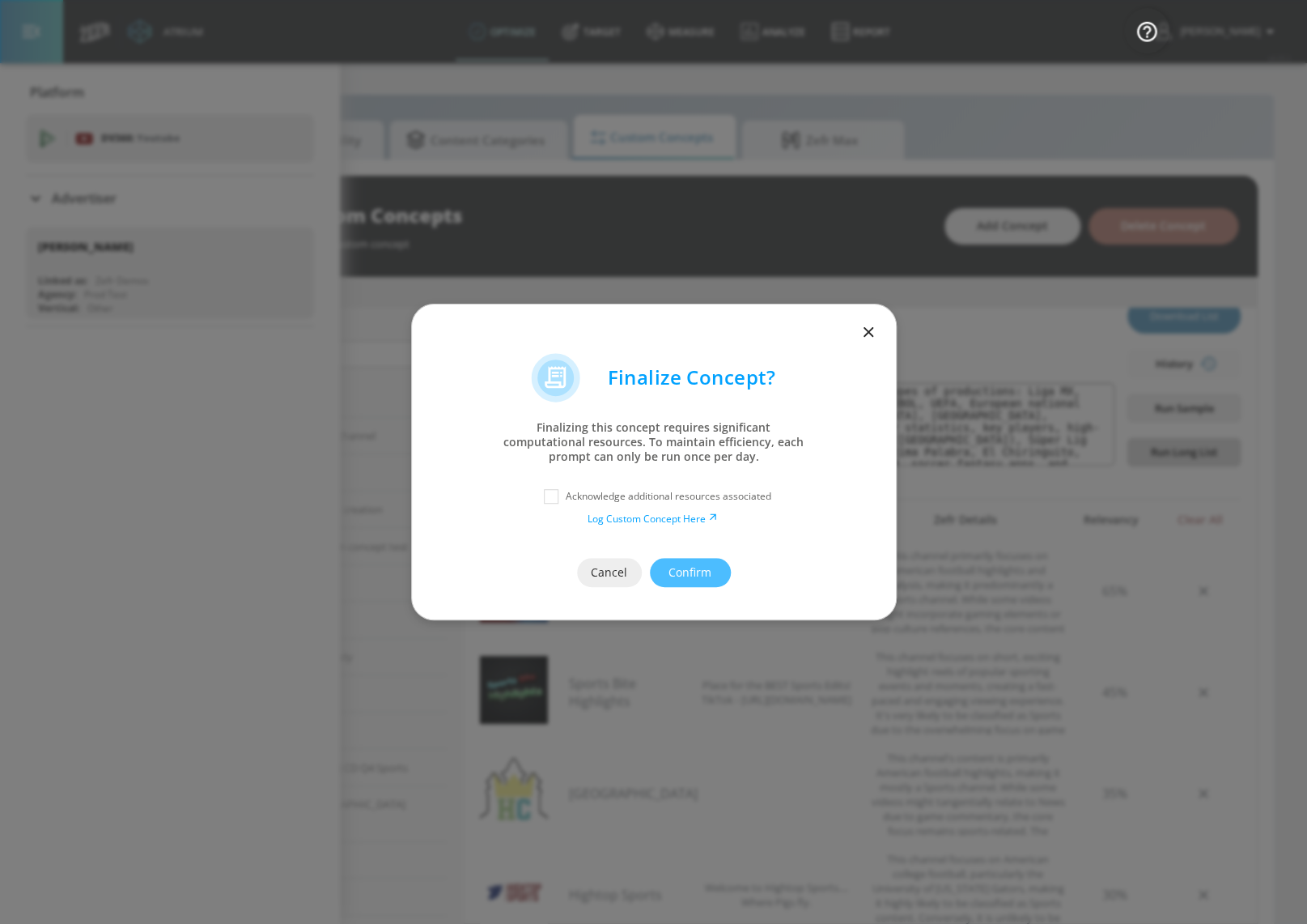
scroll to position [0, 186]
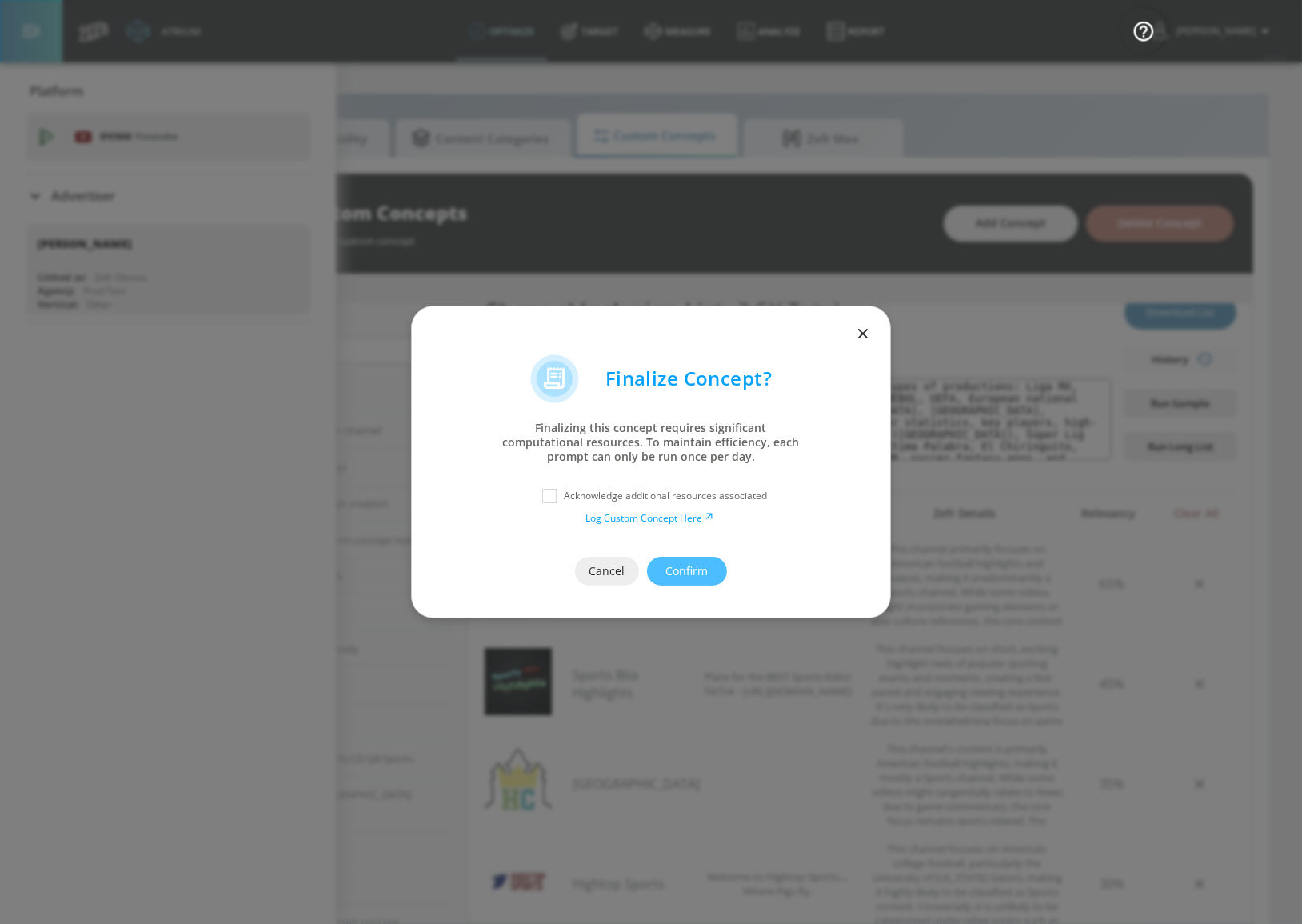
click at [866, 339] on icon "button" at bounding box center [863, 333] width 18 height 18
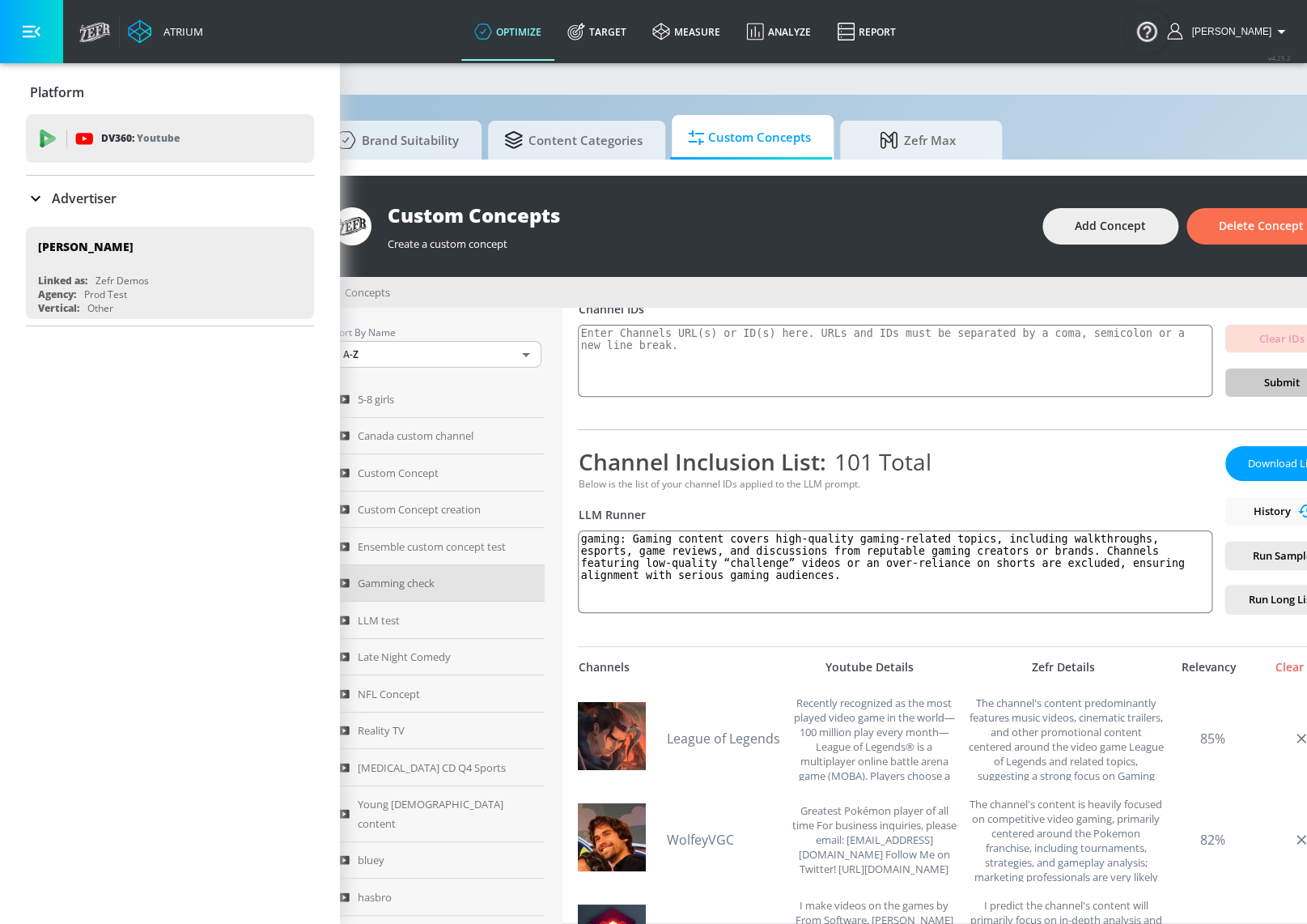
scroll to position [0, 196]
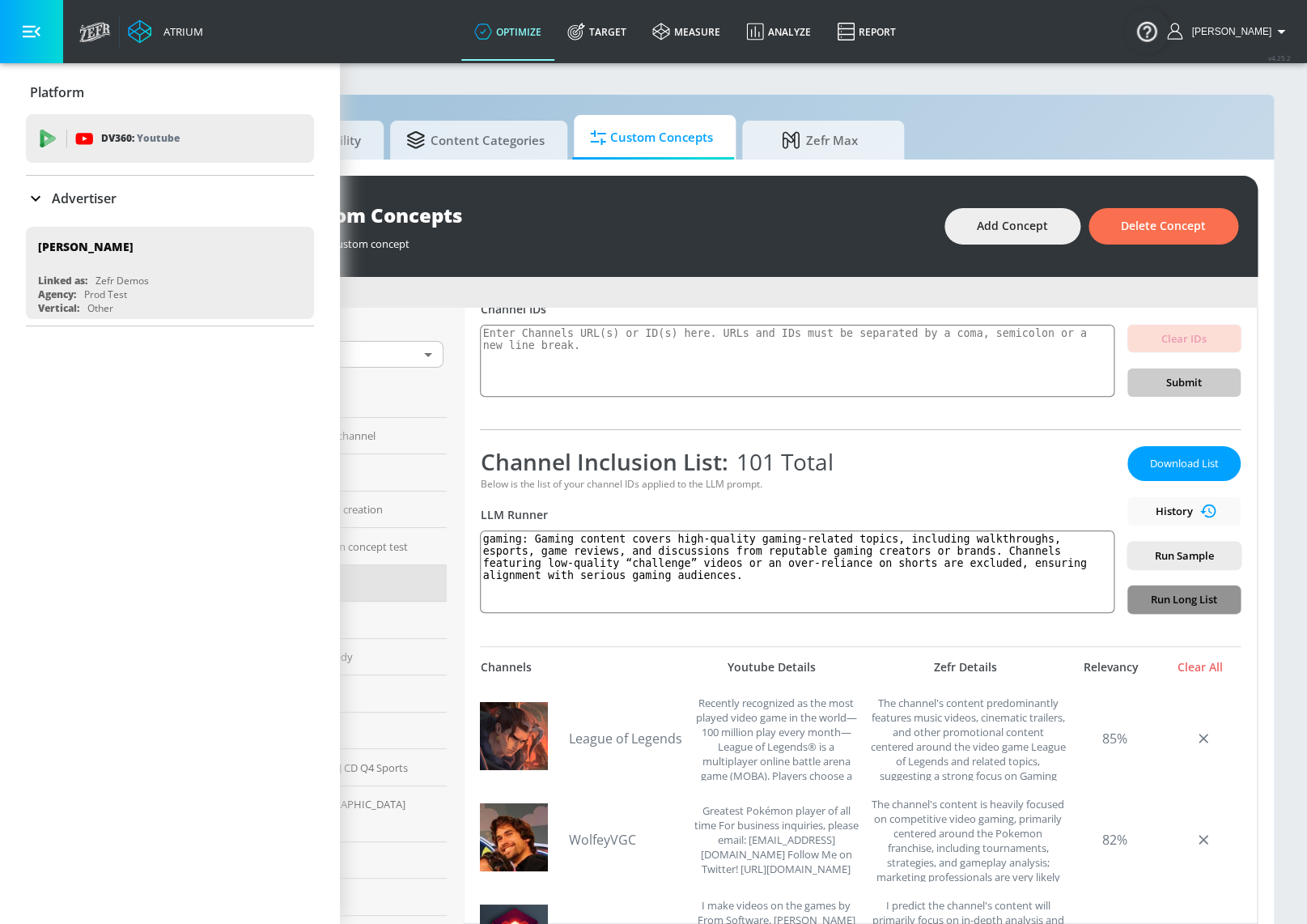
click at [1196, 601] on span "Run Long List" at bounding box center [1183, 600] width 87 height 19
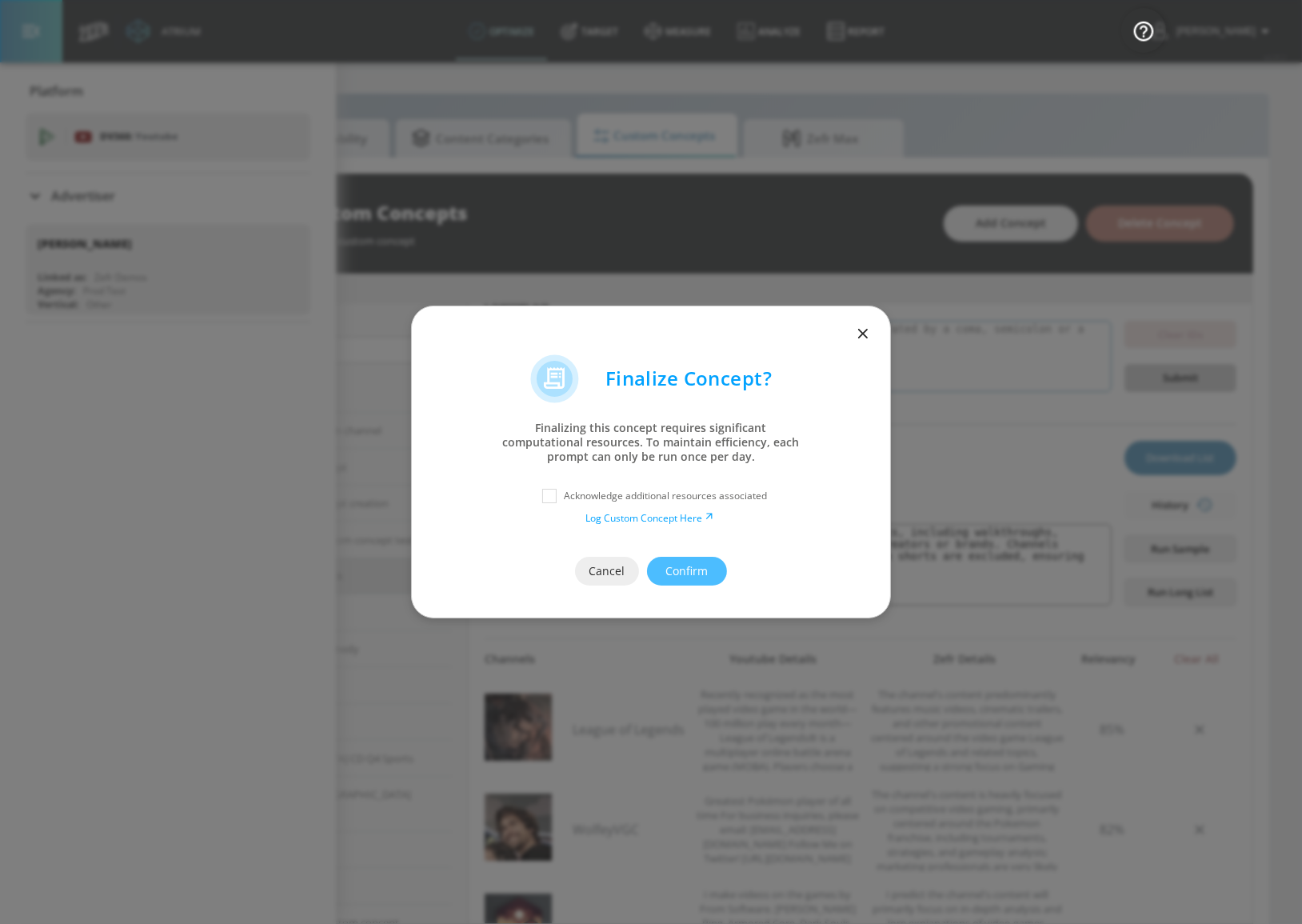
click at [858, 335] on icon "button" at bounding box center [863, 333] width 18 height 18
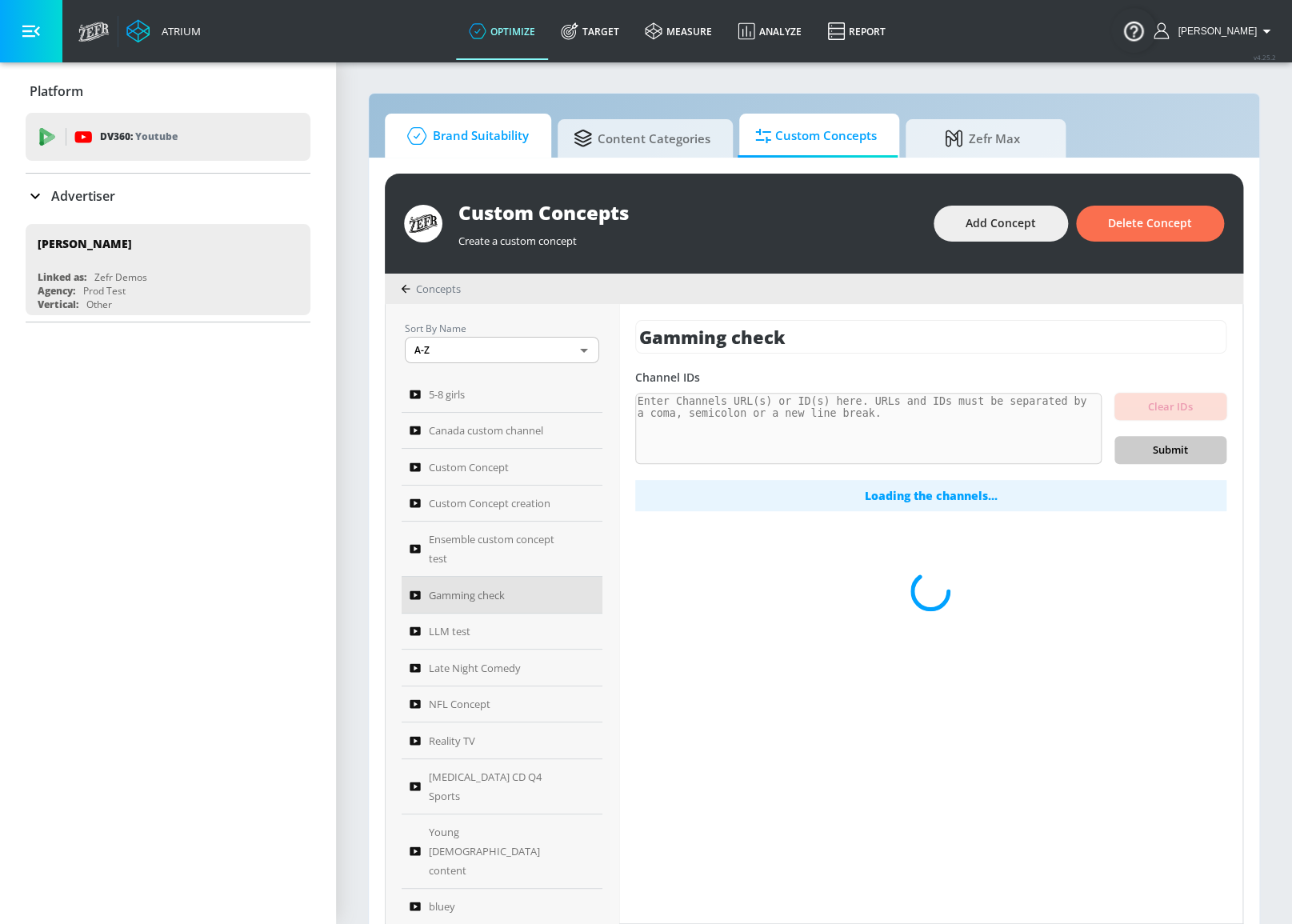
click at [510, 131] on span "Brand Suitability" at bounding box center [465, 135] width 128 height 38
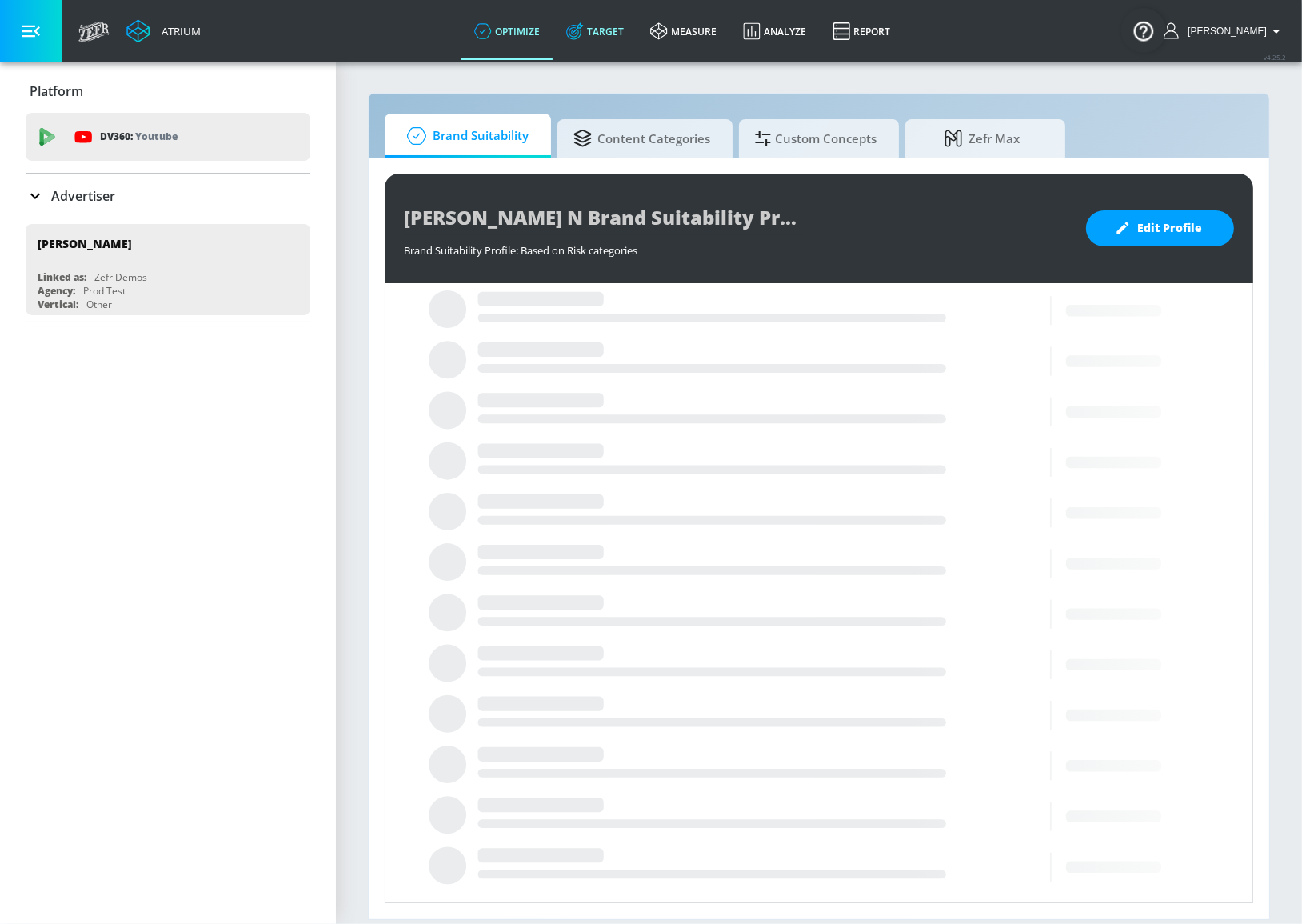
click at [637, 22] on link "Target" at bounding box center [595, 31] width 84 height 57
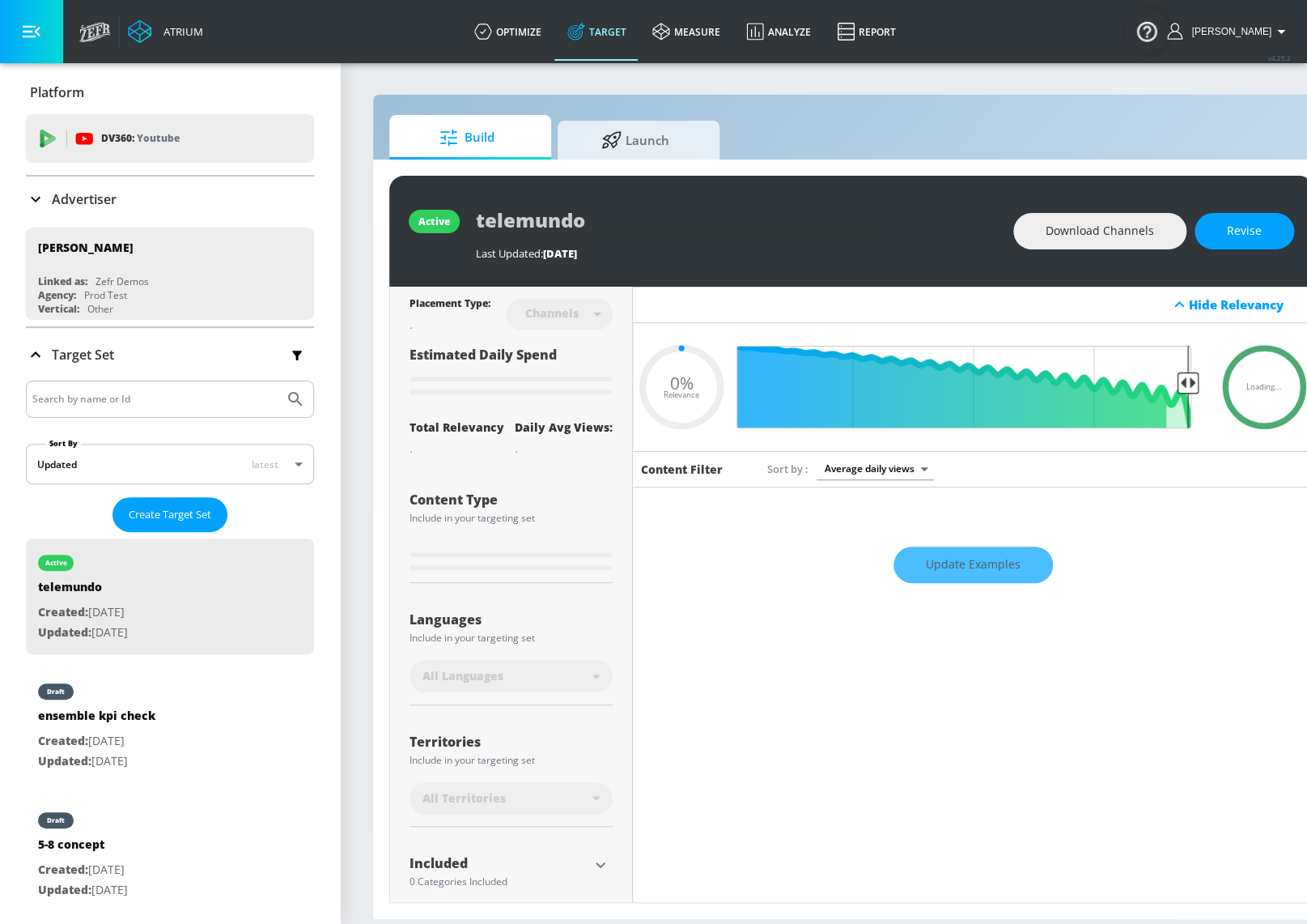
type input "0.05"
click at [531, 26] on link "optimize" at bounding box center [507, 32] width 93 height 58
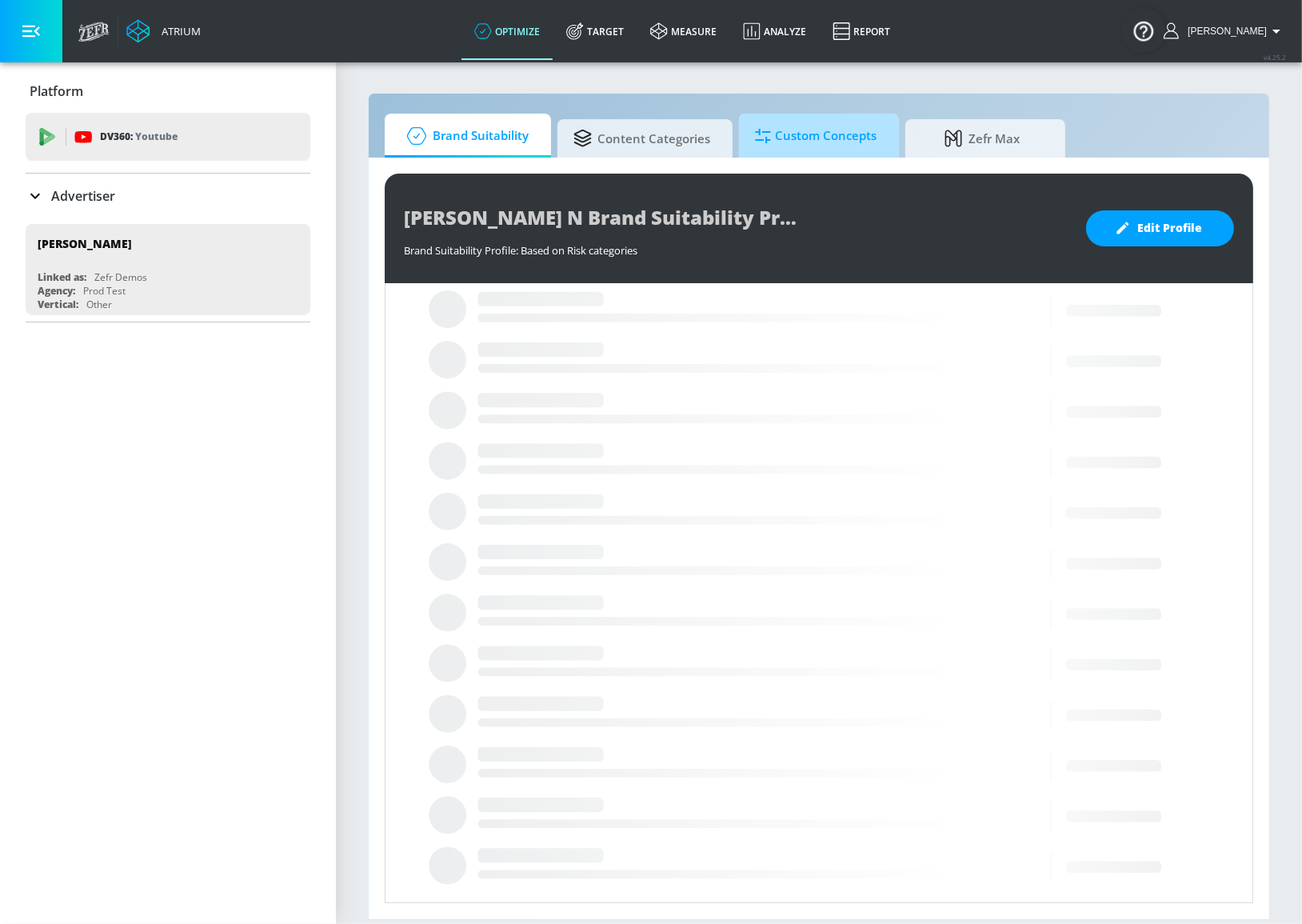
click at [820, 138] on span "Custom Concepts" at bounding box center [815, 135] width 121 height 38
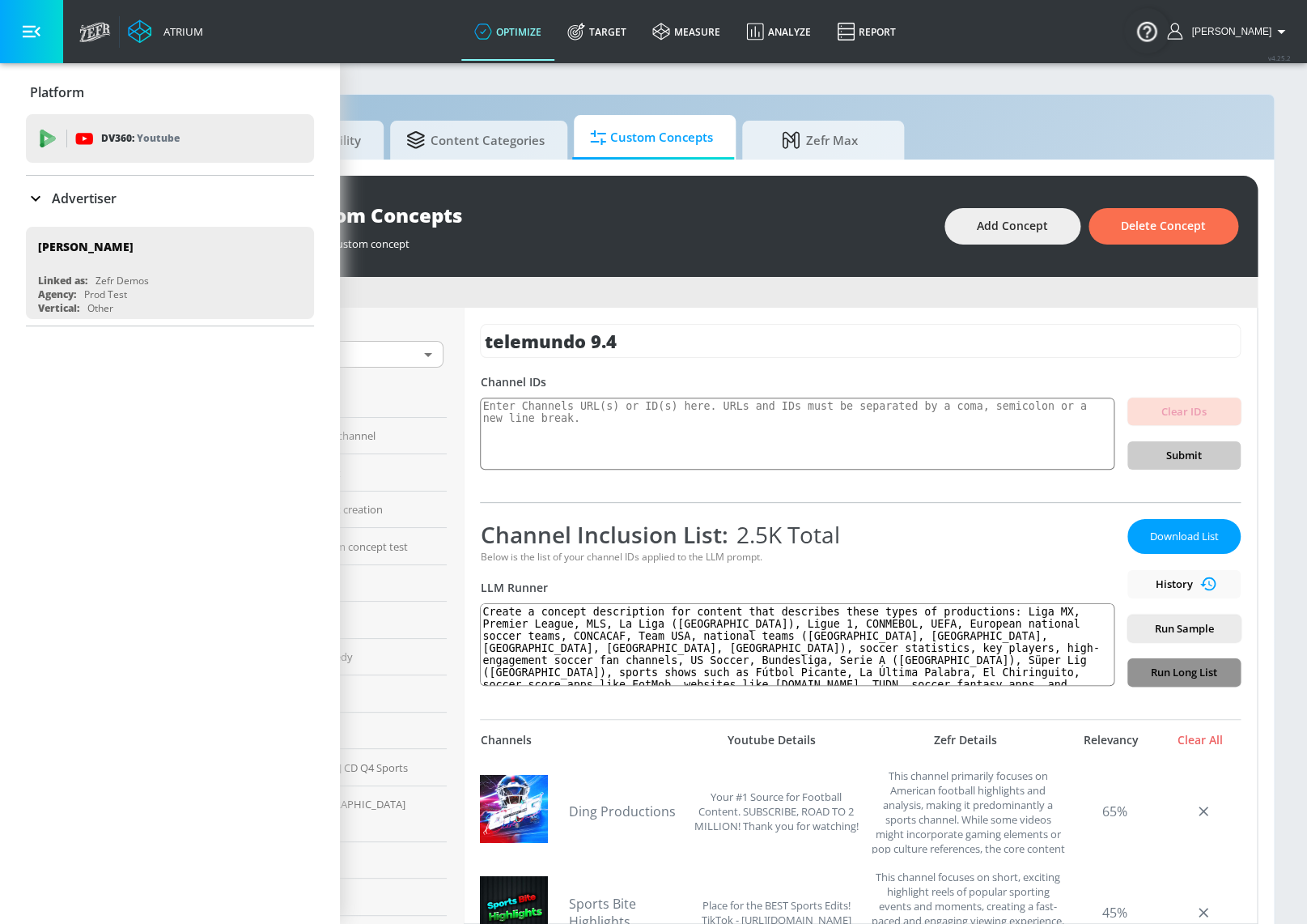
click at [1207, 685] on button "Run Long List" at bounding box center [1183, 672] width 113 height 28
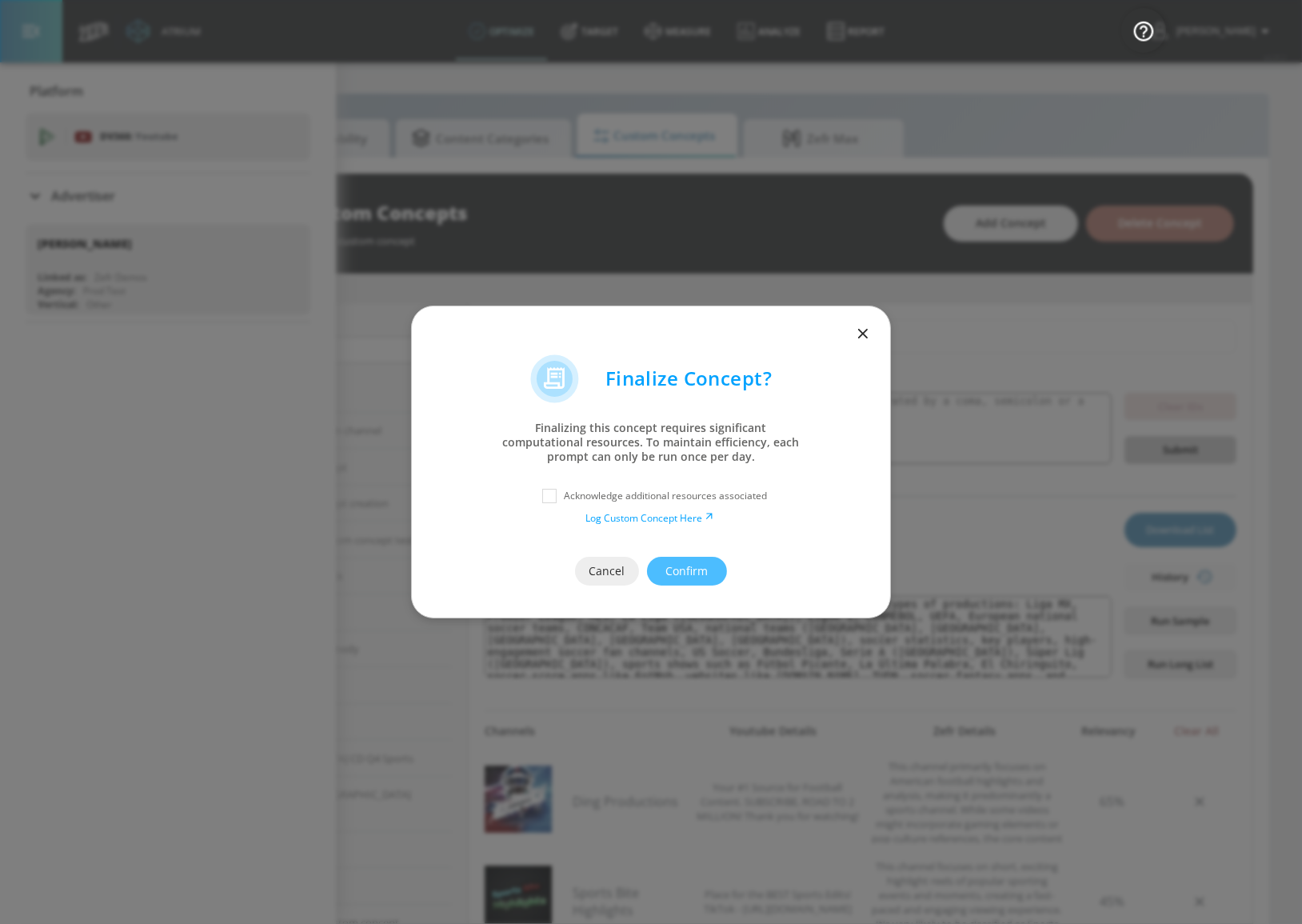
click at [858, 337] on icon "button" at bounding box center [863, 333] width 9 height 9
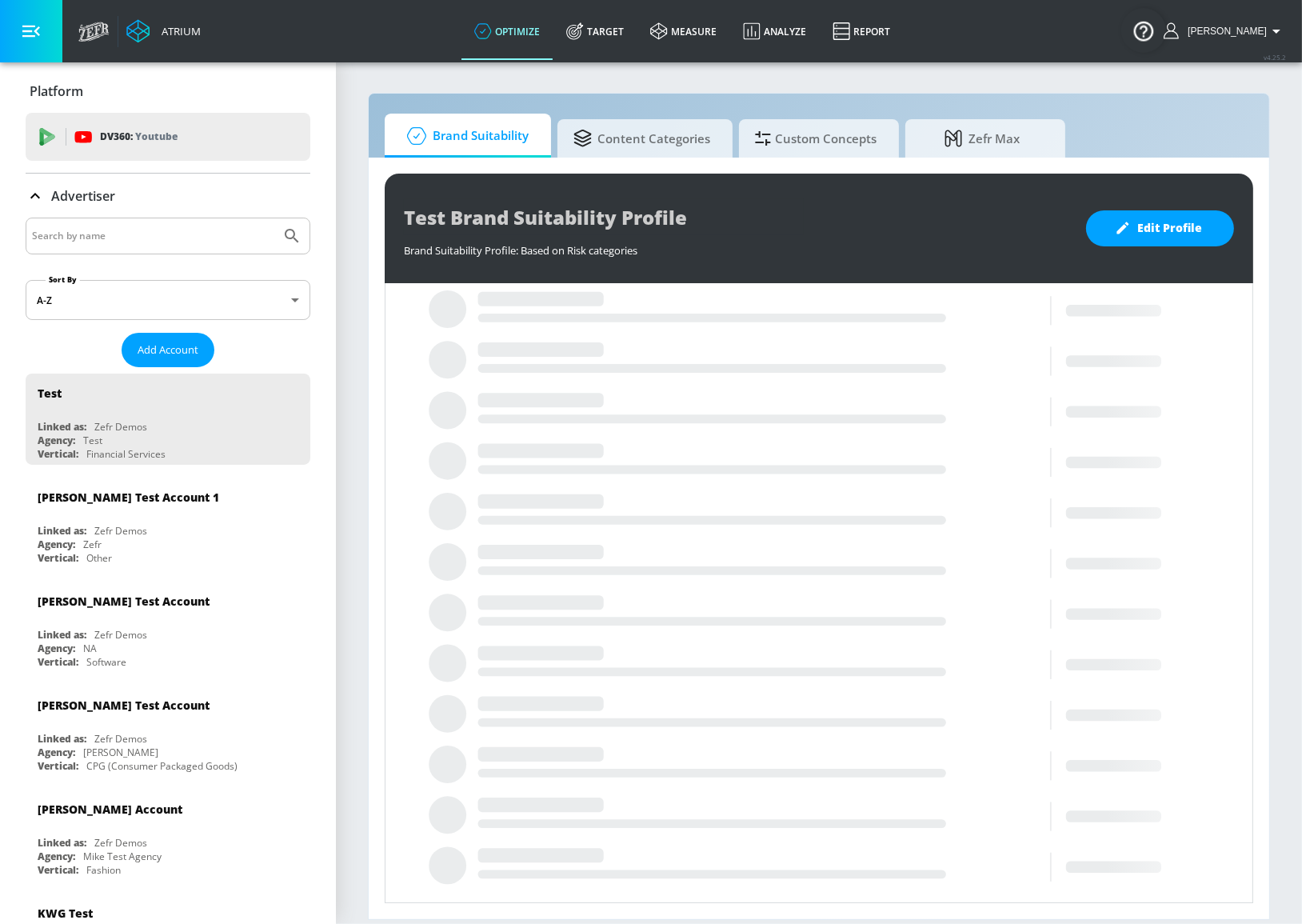
click at [194, 231] on input "Search by name" at bounding box center [154, 236] width 243 height 20
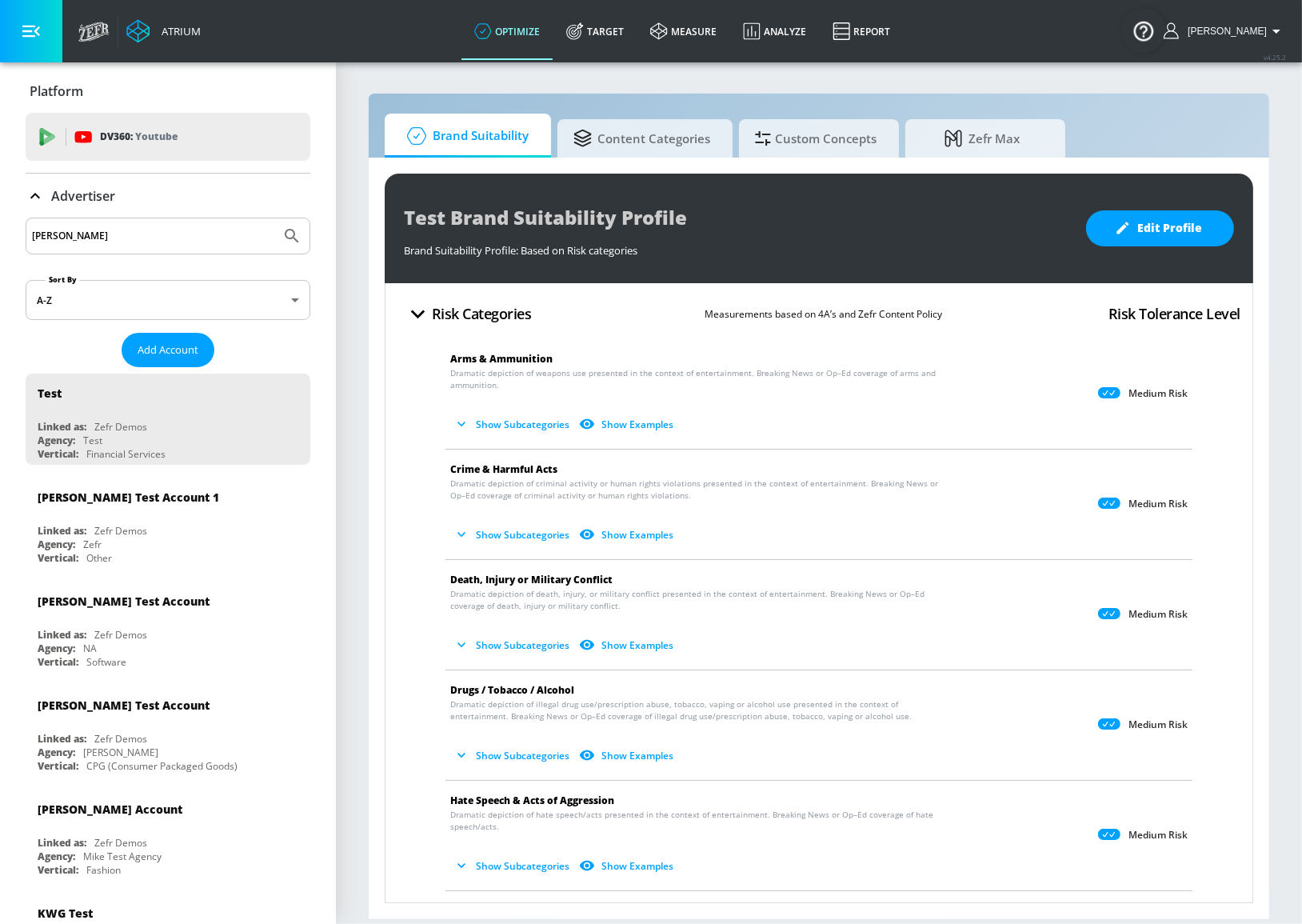
type input "[PERSON_NAME]"
click at [274, 219] on button "Submit Search" at bounding box center [292, 236] width 35 height 35
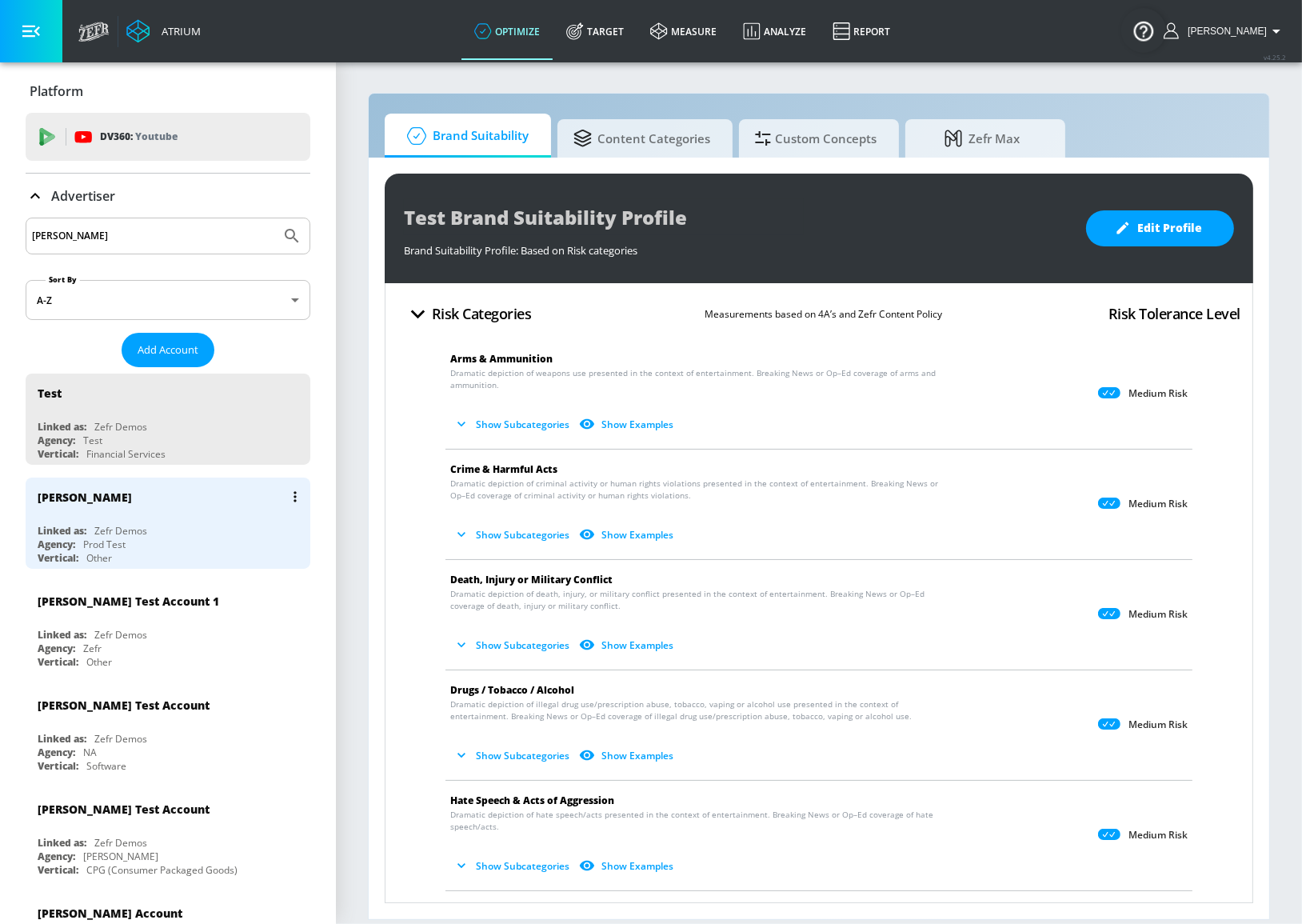
click at [164, 530] on div "Linked as: Zefr Demos" at bounding box center [172, 531] width 269 height 14
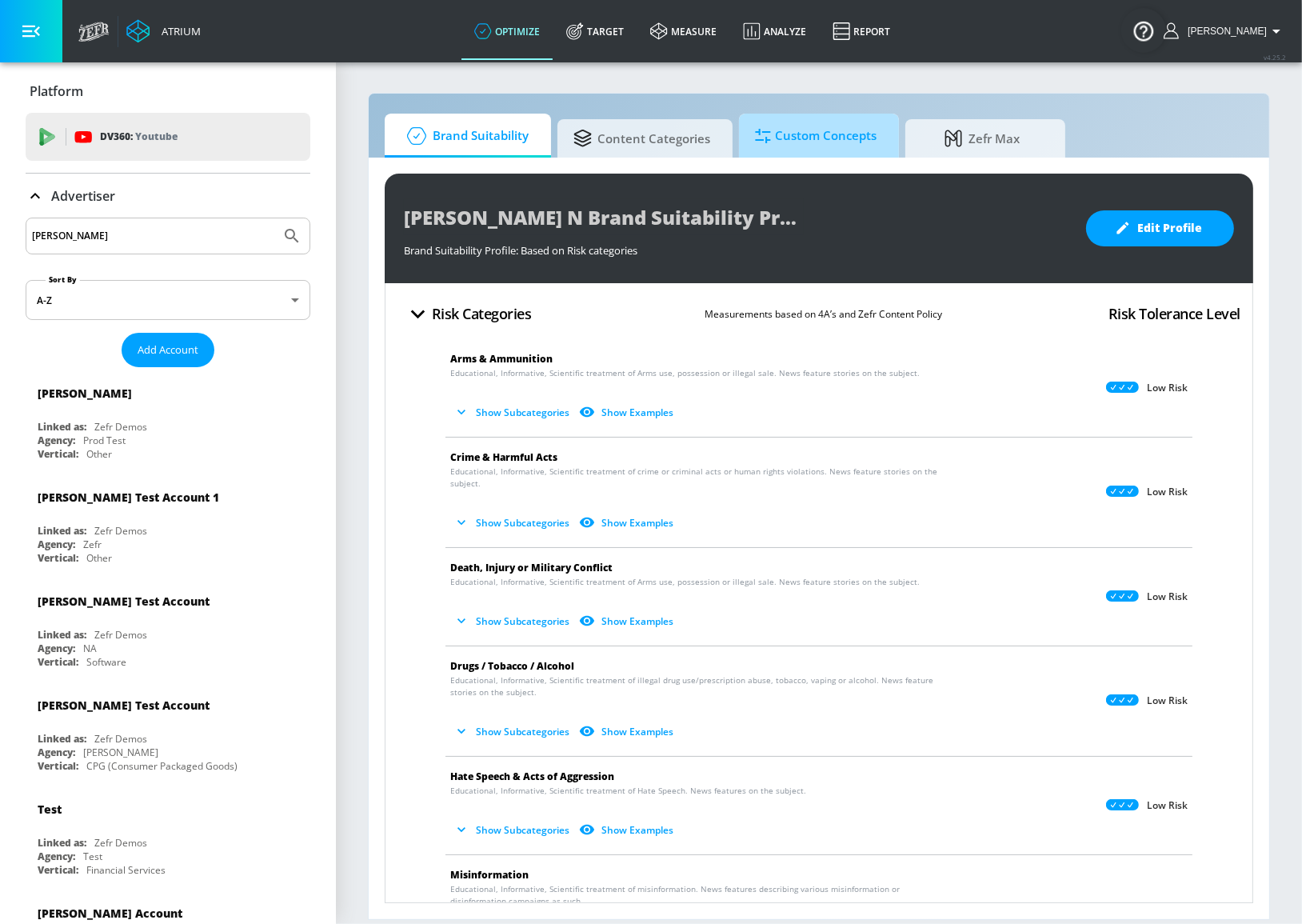
click at [851, 126] on span "Custom Concepts" at bounding box center [815, 135] width 121 height 38
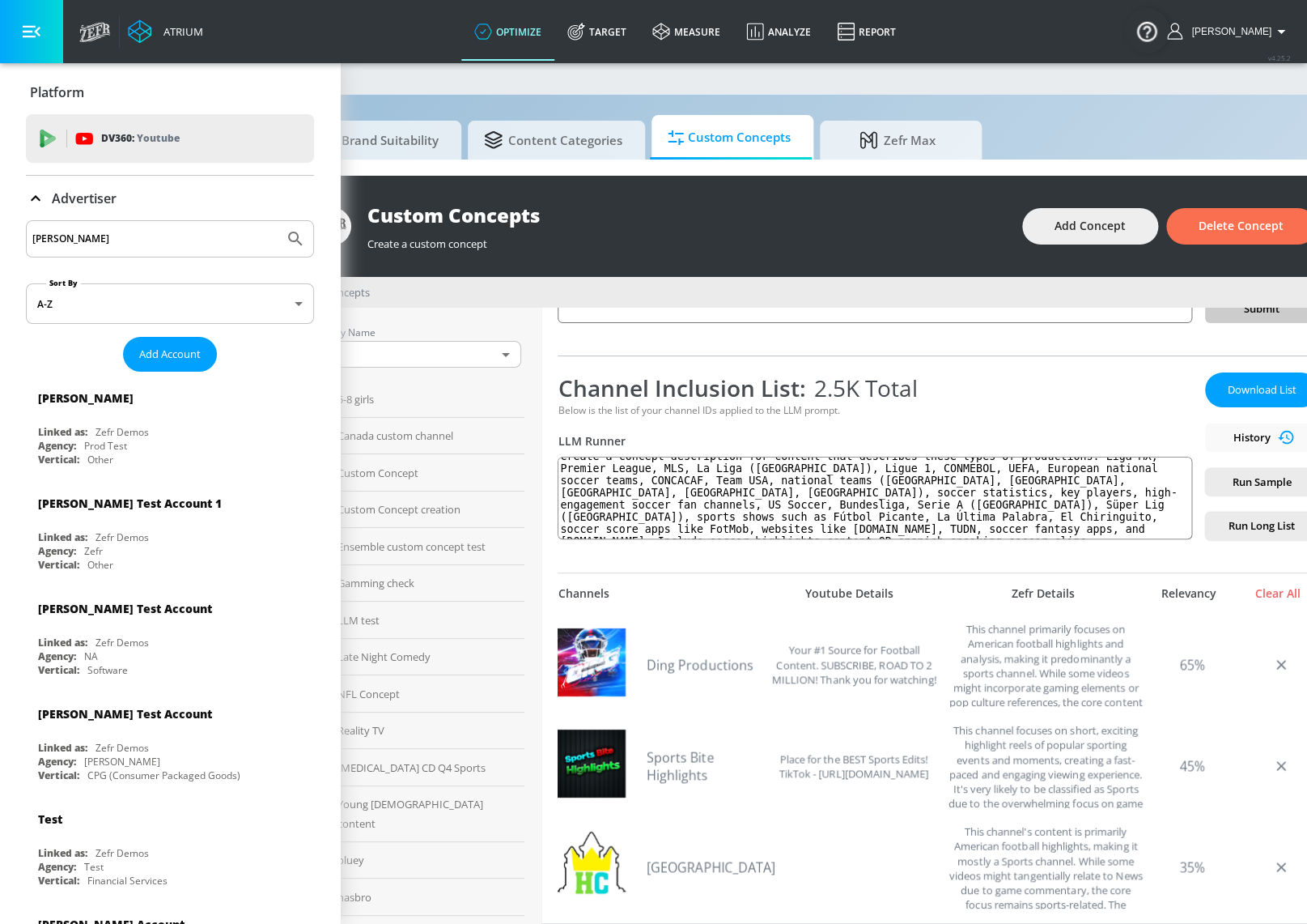
scroll to position [0, 196]
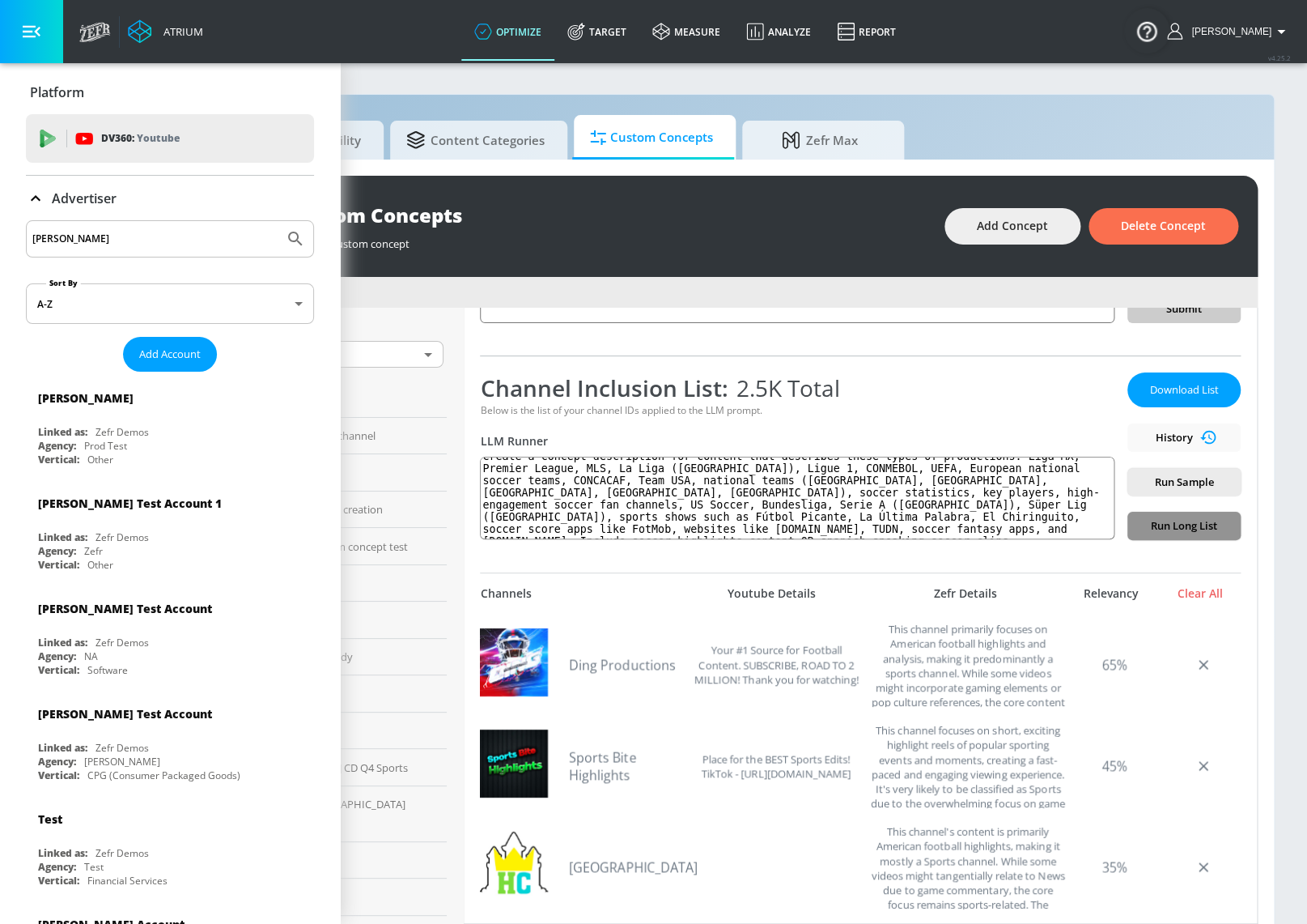
click at [1178, 520] on span "Run Long List" at bounding box center [1183, 526] width 87 height 19
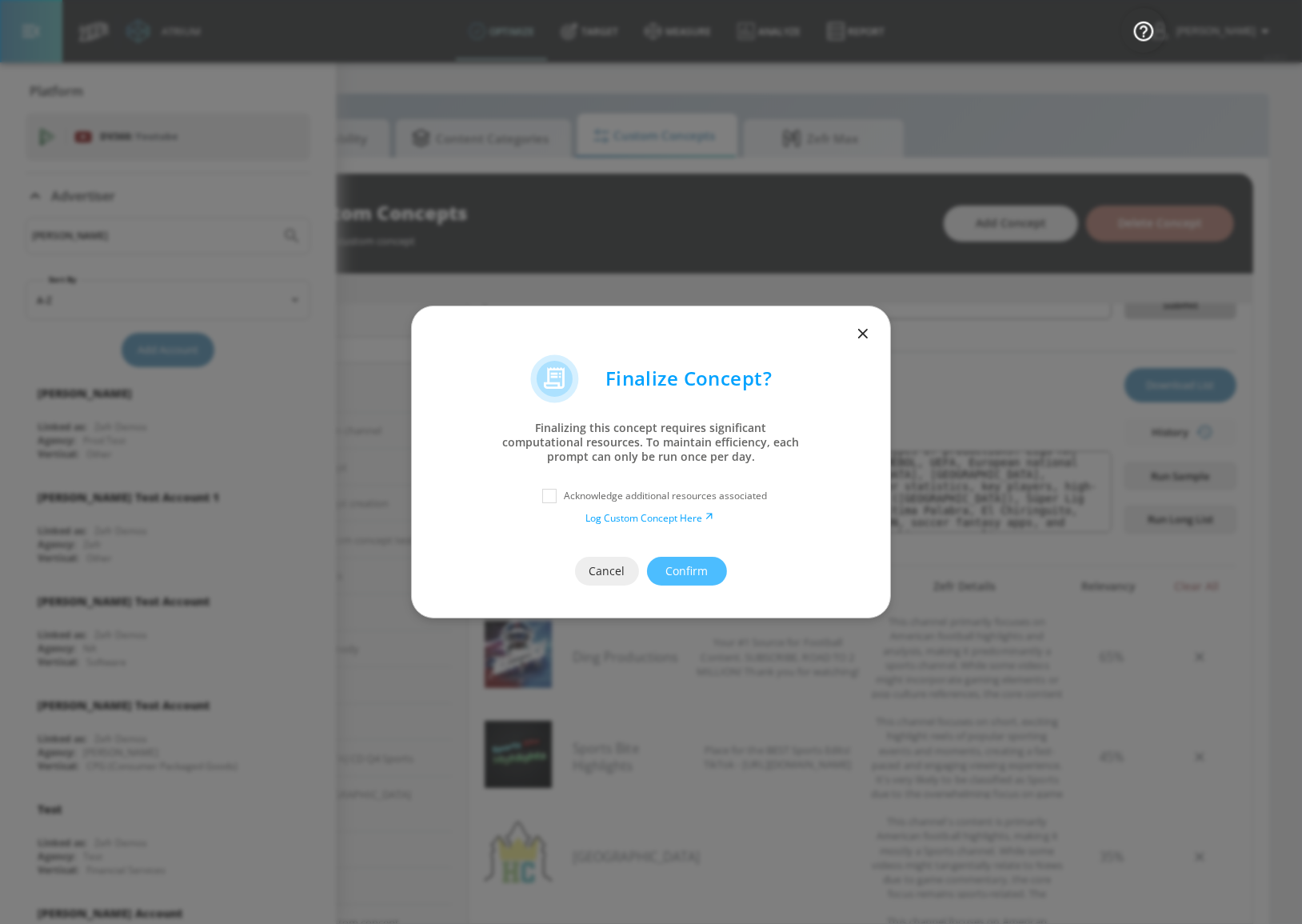
click at [865, 333] on icon "button" at bounding box center [863, 333] width 18 height 18
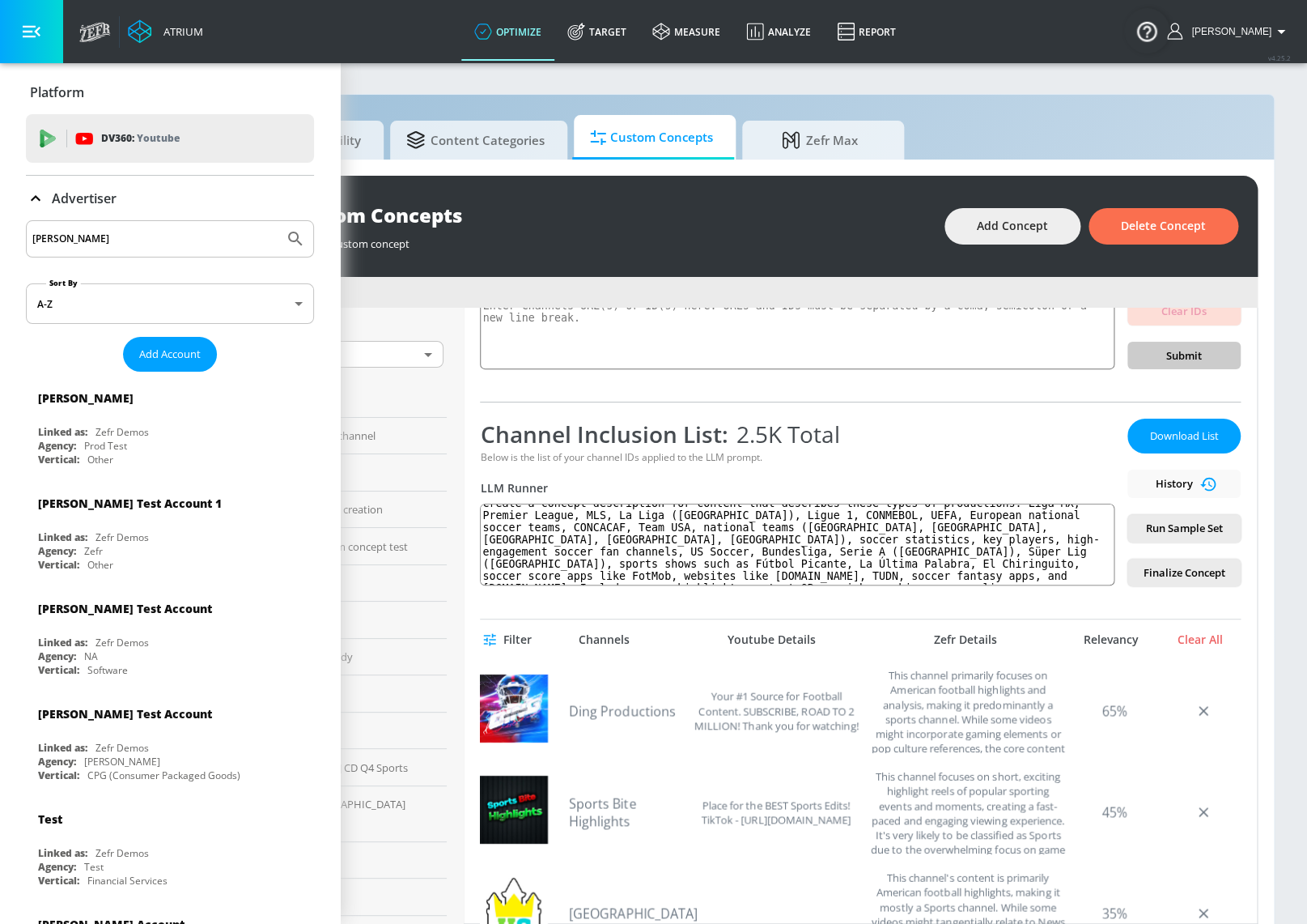
scroll to position [193, 0]
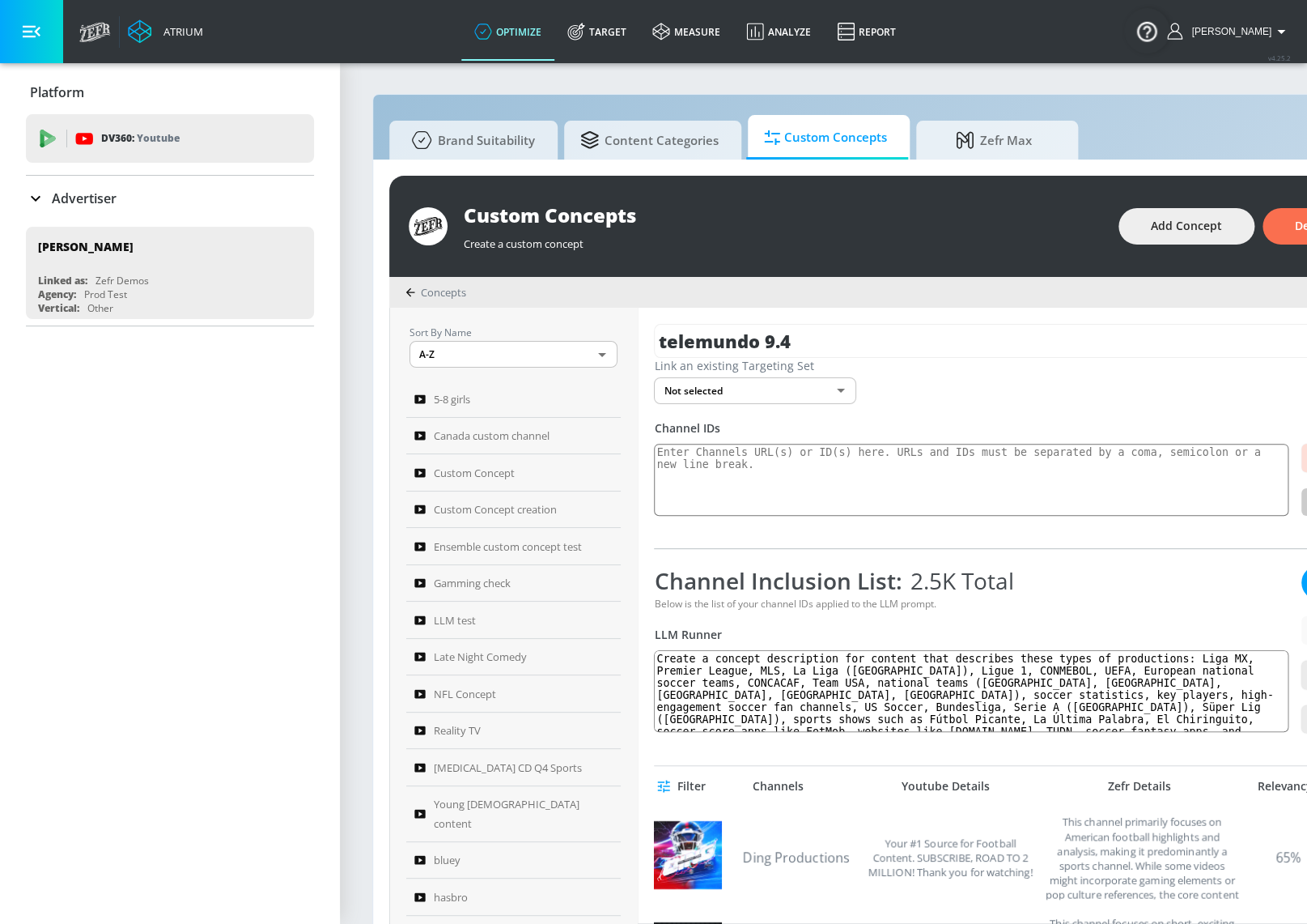
click at [1061, 606] on div "Below is the list of your channel IDs applied to the LLM prompt." at bounding box center [971, 604] width 634 height 14
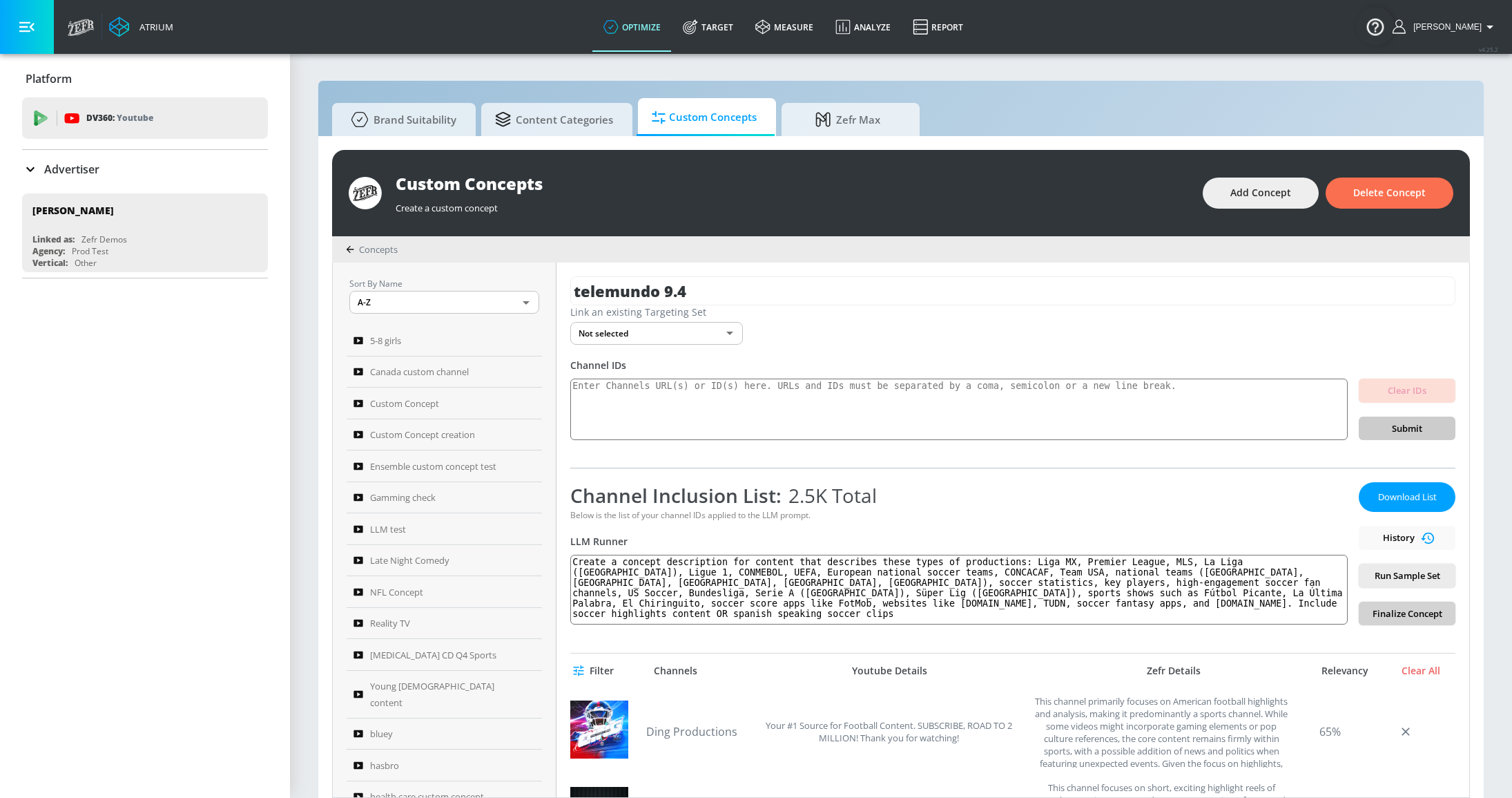
click at [1123, 616] on span "Finalize Concept" at bounding box center [1407, 614] width 74 height 16
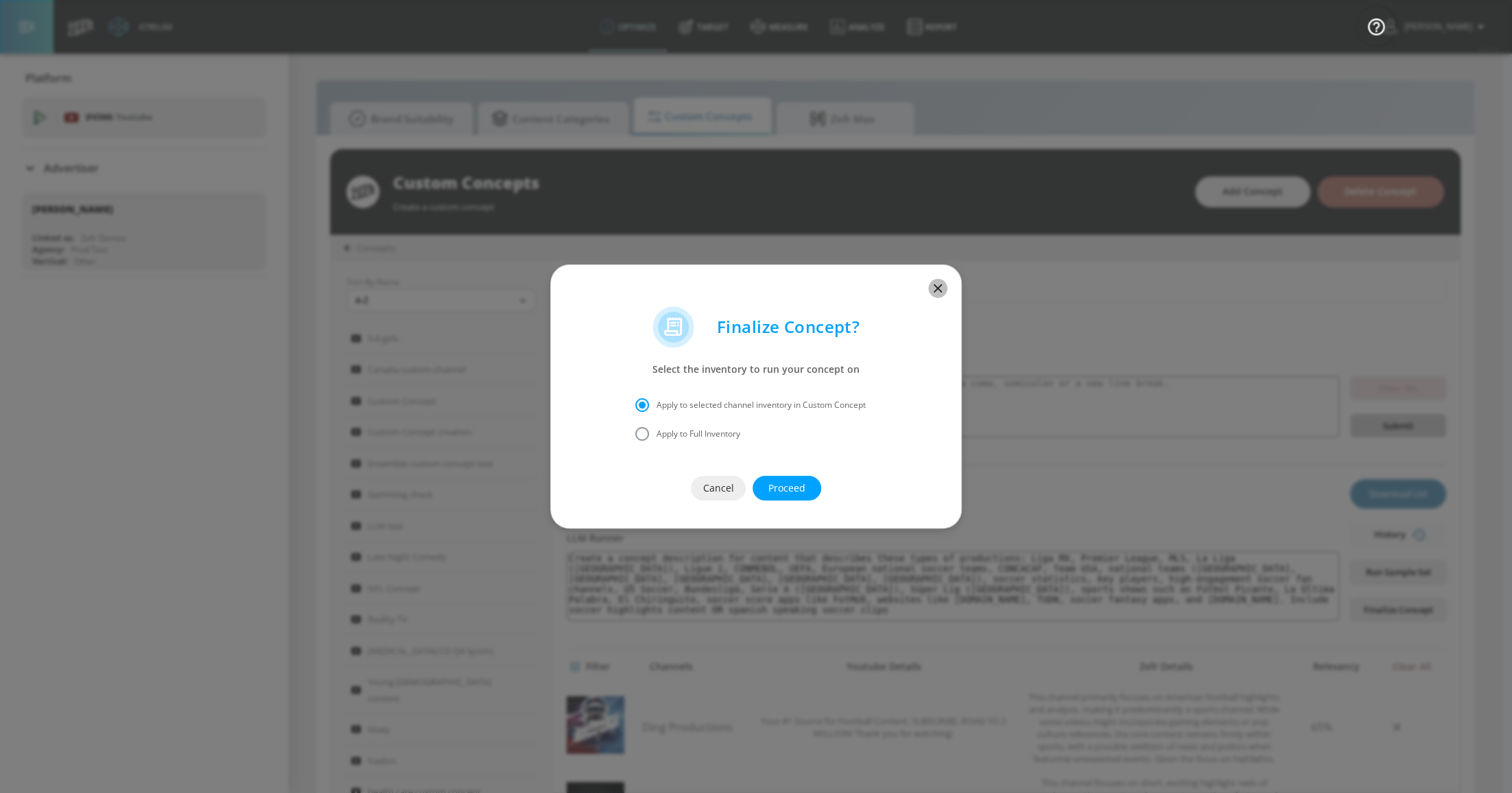
click at [938, 281] on icon "button" at bounding box center [937, 288] width 15 height 15
